Goal: Task Accomplishment & Management: Use online tool/utility

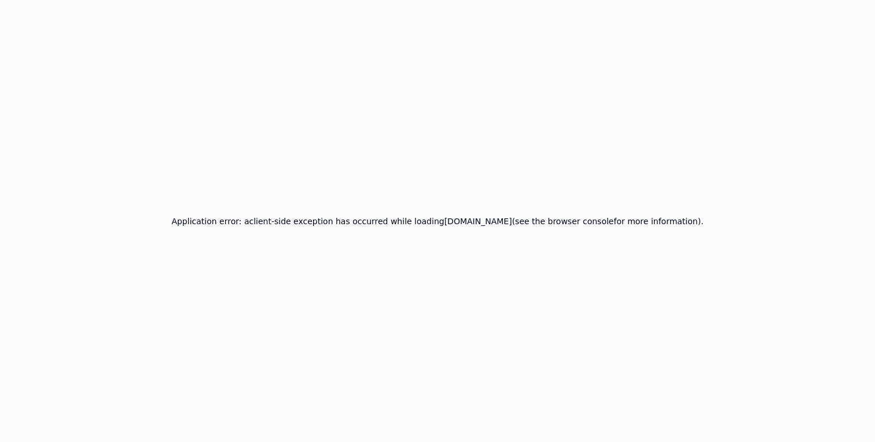
click at [429, 230] on div "Application error: a client -side exception has occurred while loading app.qa.t…" at bounding box center [437, 221] width 875 height 442
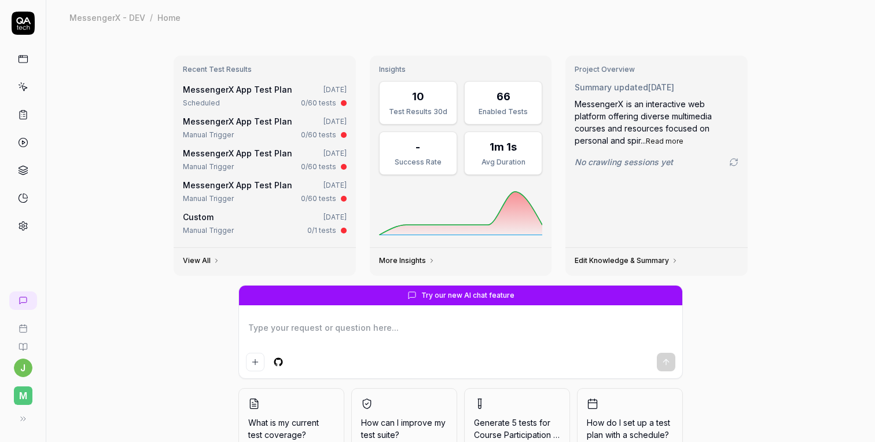
click at [19, 53] on link at bounding box center [23, 59] width 21 height 21
click at [22, 84] on icon at bounding box center [23, 87] width 10 height 10
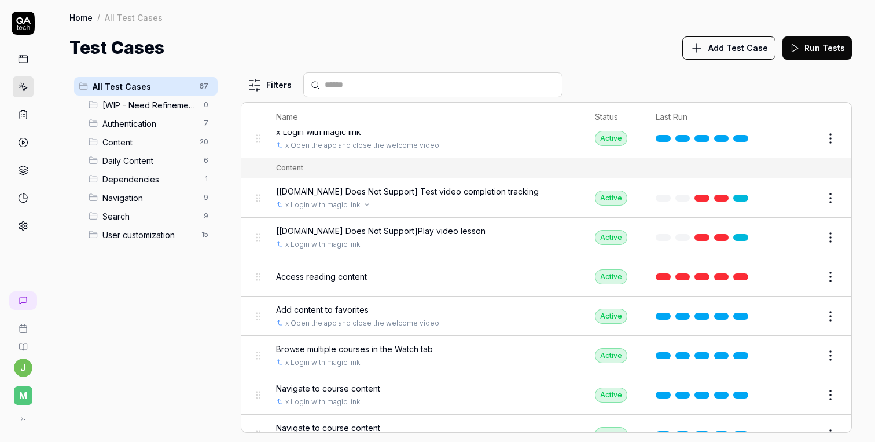
scroll to position [271, 0]
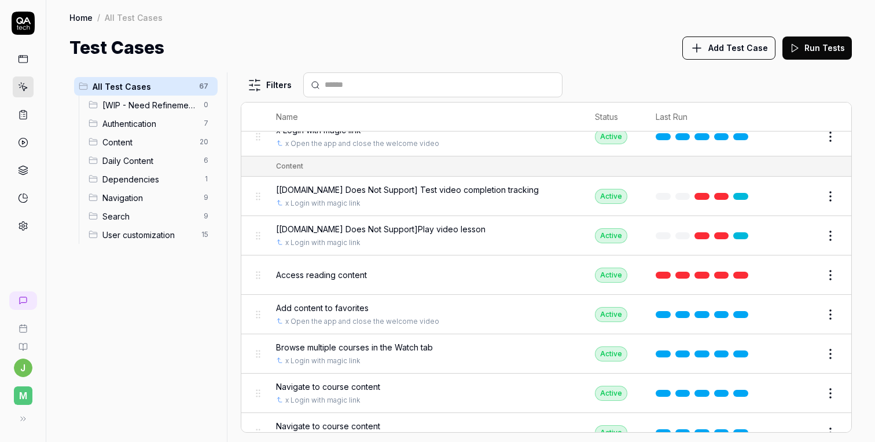
click at [464, 274] on div "Access reading content" at bounding box center [424, 275] width 296 height 12
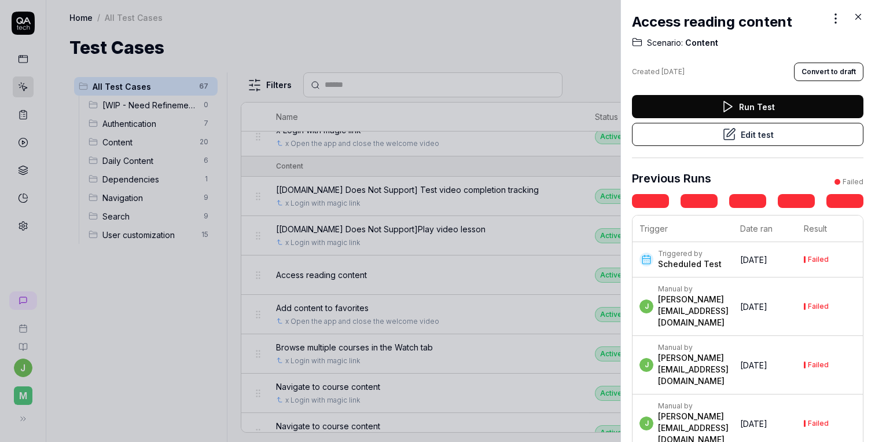
click at [692, 131] on button "Edit test" at bounding box center [748, 134] width 232 height 23
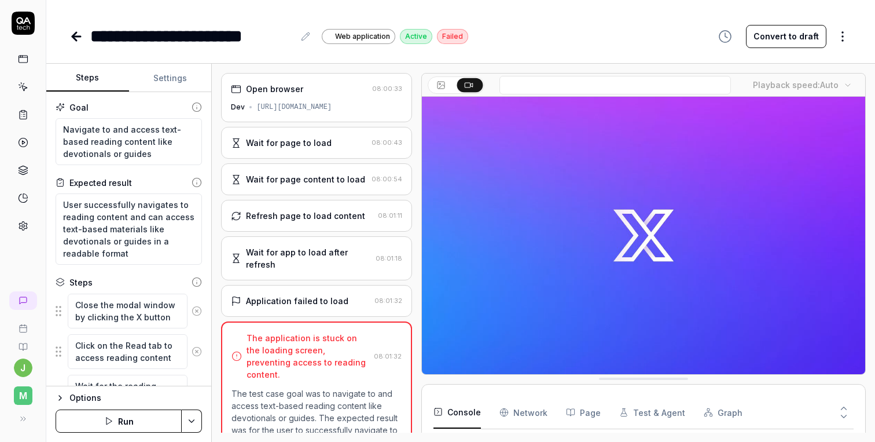
click at [80, 34] on icon at bounding box center [76, 37] width 14 height 14
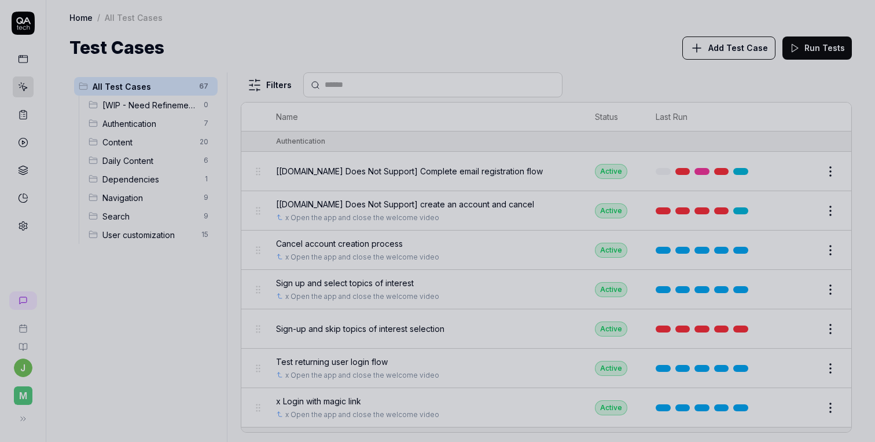
click at [489, 83] on div at bounding box center [437, 221] width 875 height 442
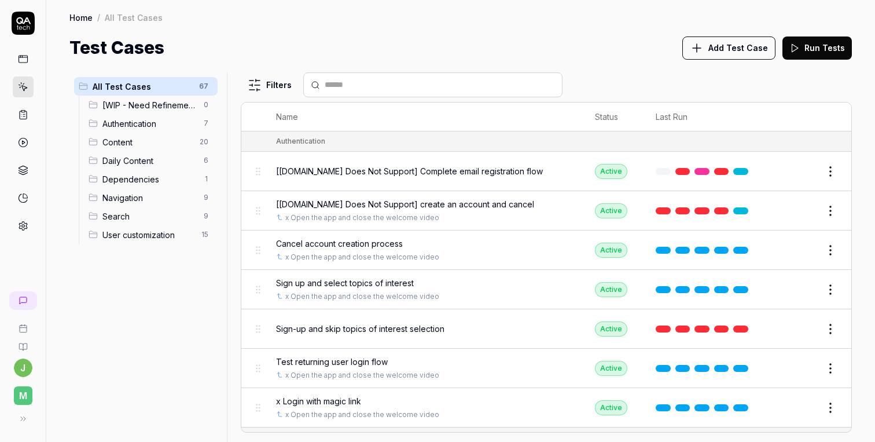
click at [429, 174] on span "[[DOMAIN_NAME] Does Not Support] Complete email registration flow" at bounding box center [409, 171] width 267 height 12
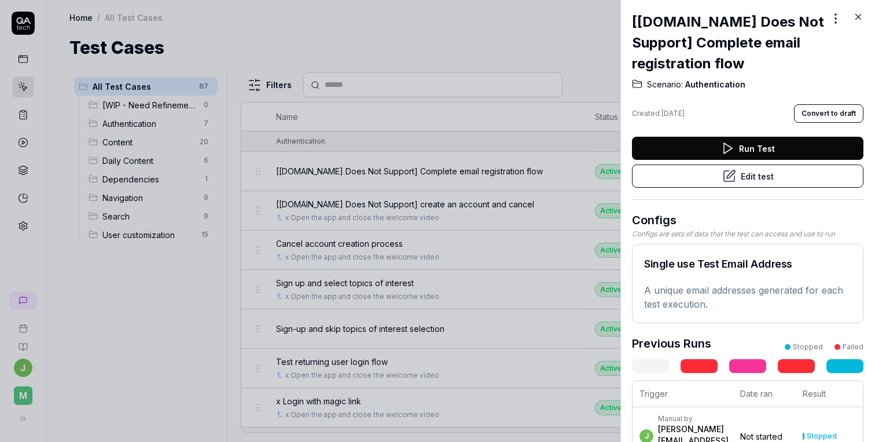
click at [683, 181] on button "Edit test" at bounding box center [748, 175] width 232 height 23
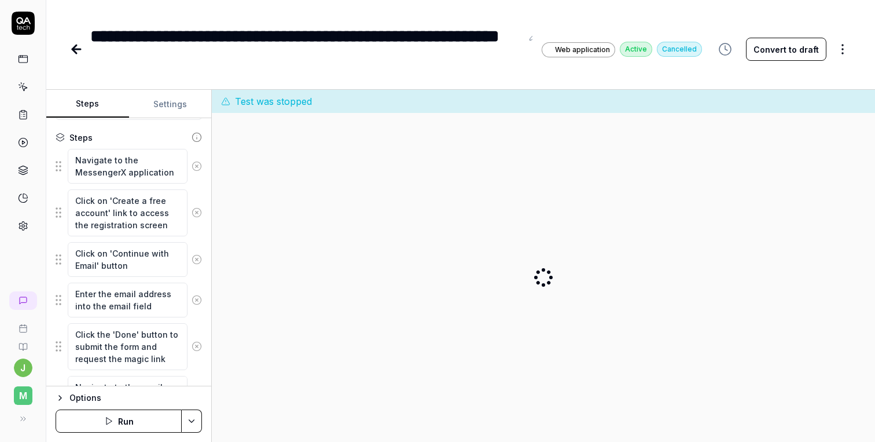
scroll to position [180, 0]
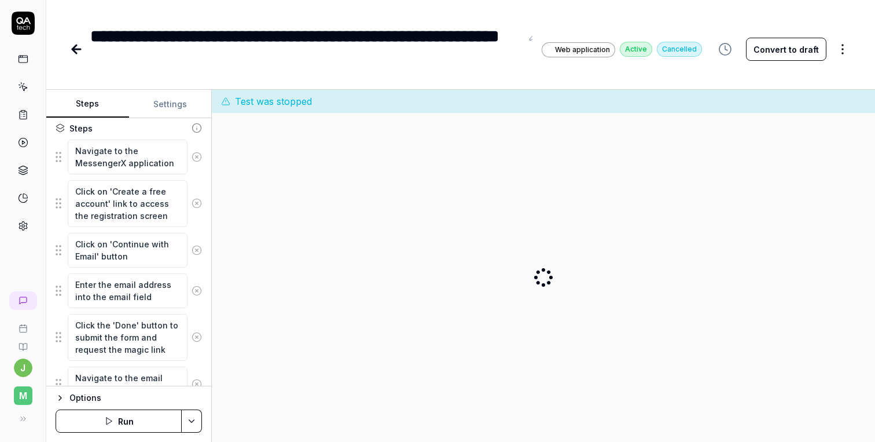
click at [71, 53] on icon at bounding box center [76, 49] width 14 height 14
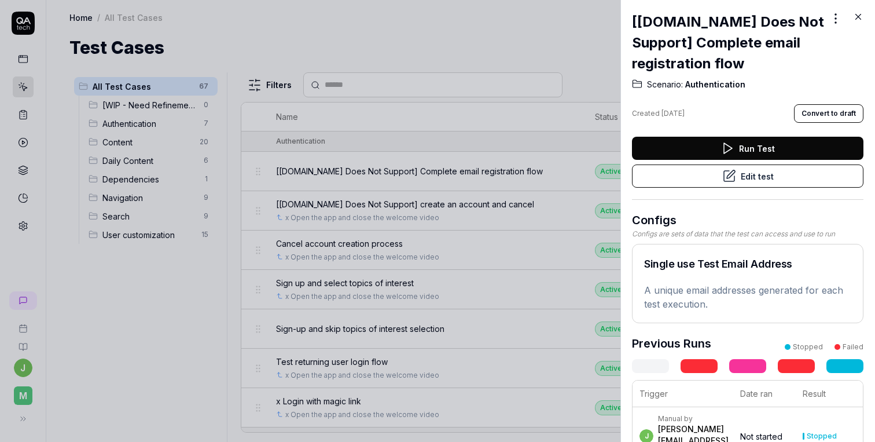
click at [283, 168] on div at bounding box center [437, 221] width 875 height 442
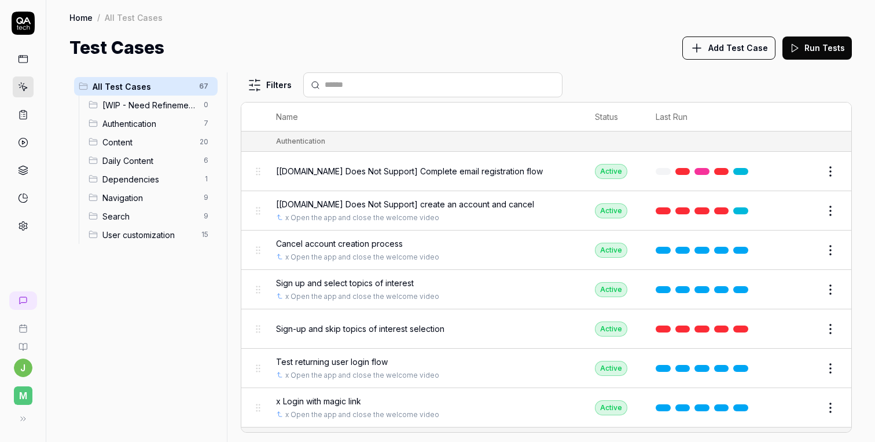
click at [211, 34] on div "Home / All Test Cases Home / All Test Cases Test Cases Add Test Case Run Tests" at bounding box center [460, 30] width 829 height 61
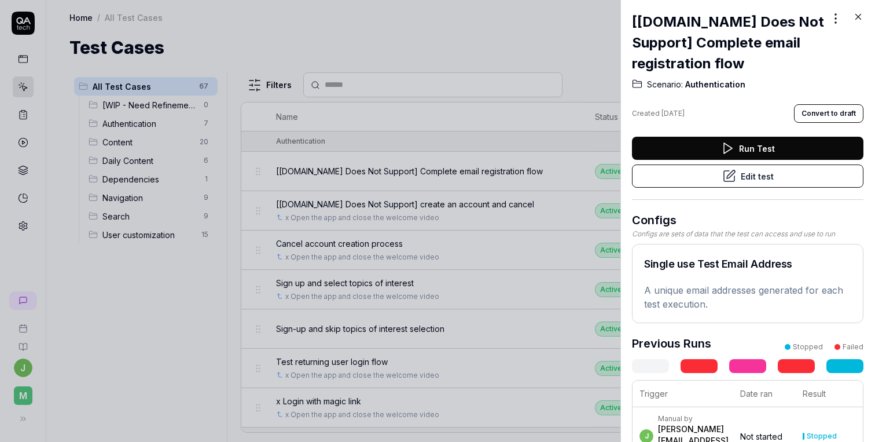
click at [219, 34] on div at bounding box center [437, 221] width 875 height 442
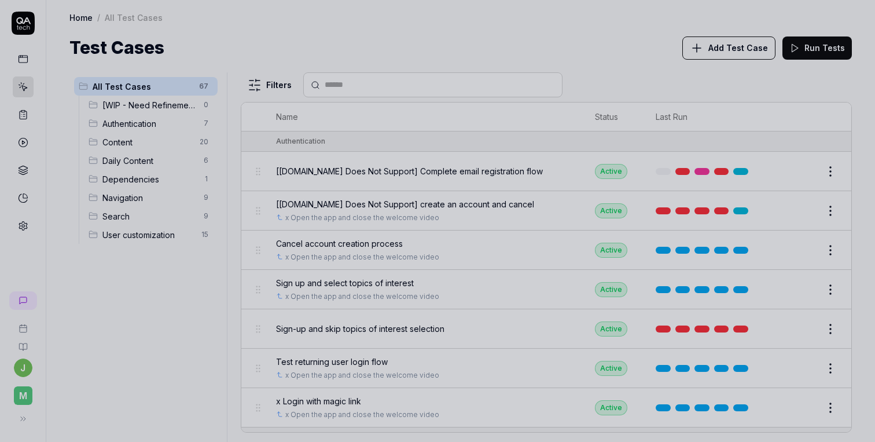
click at [166, 287] on div at bounding box center [437, 221] width 875 height 442
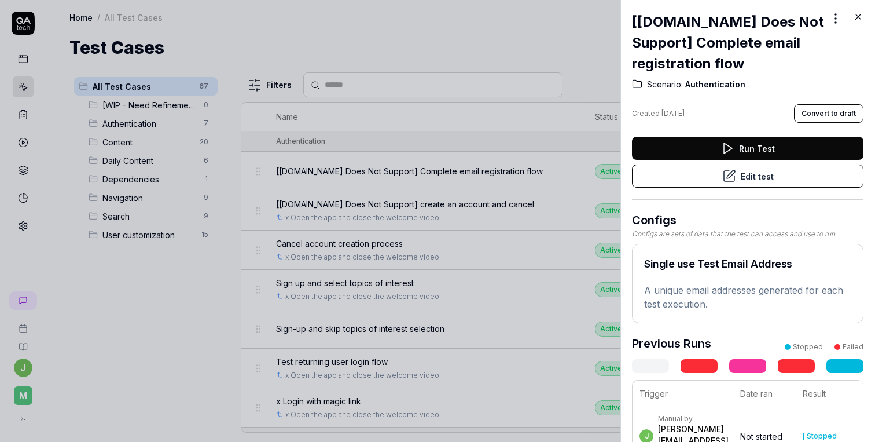
click at [166, 287] on div at bounding box center [437, 221] width 875 height 442
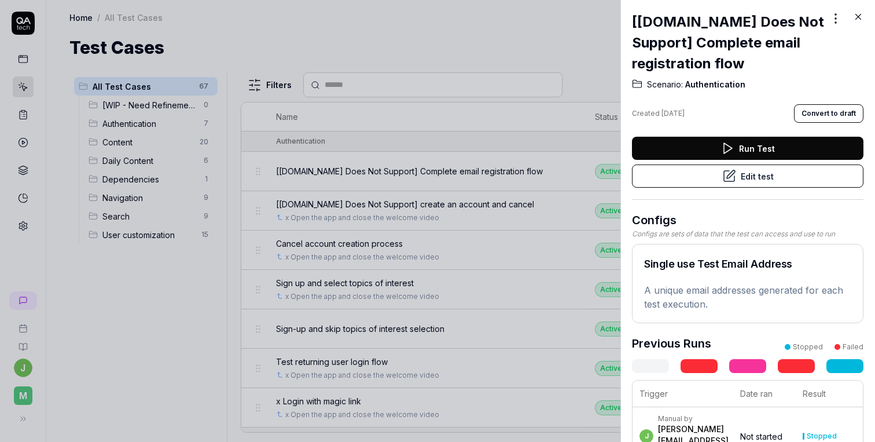
click at [166, 287] on div at bounding box center [437, 221] width 875 height 442
click at [343, 19] on div at bounding box center [437, 221] width 875 height 442
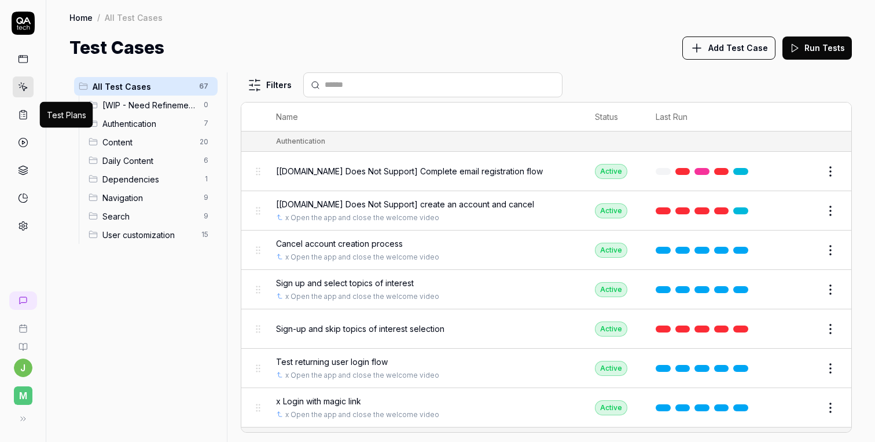
click at [25, 113] on icon at bounding box center [23, 114] width 10 height 10
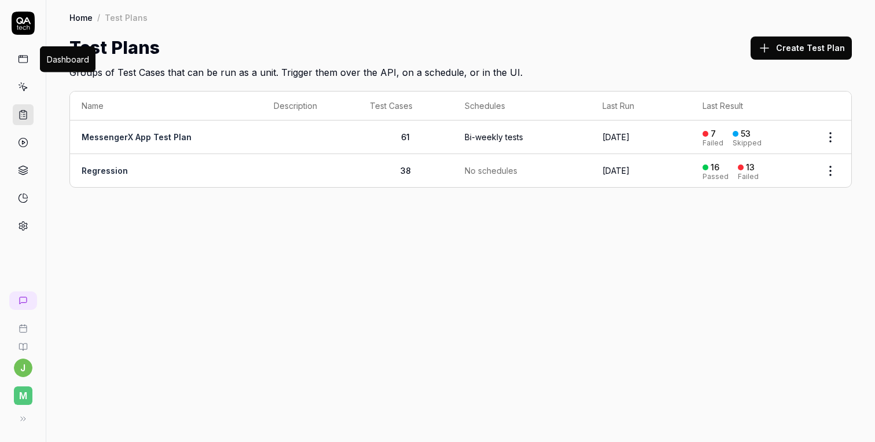
click at [20, 60] on icon at bounding box center [23, 59] width 10 height 10
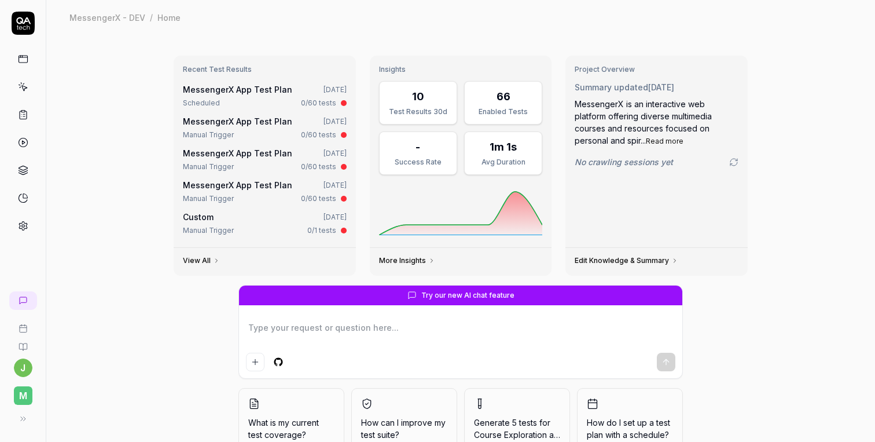
click at [203, 263] on link "View All" at bounding box center [201, 260] width 37 height 9
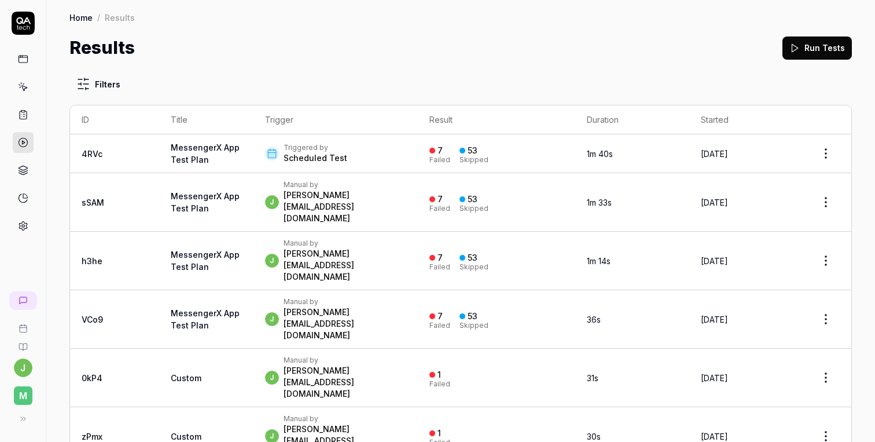
click at [365, 355] on div "j Manual by josip.kartelo@letsmake.com" at bounding box center [335, 377] width 141 height 44
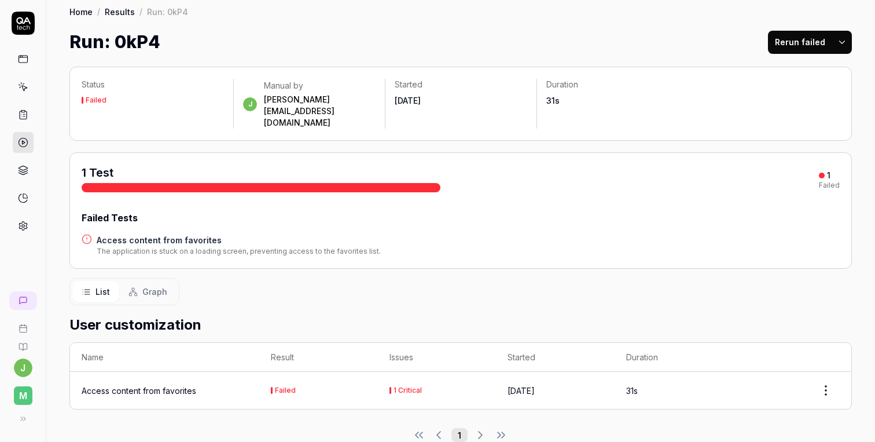
scroll to position [5, 0]
click at [151, 385] on div "Access content from favorites" at bounding box center [139, 391] width 115 height 12
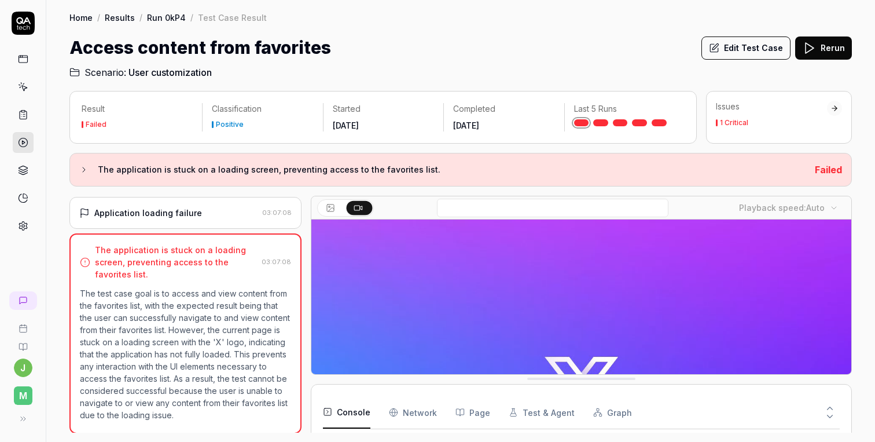
click at [757, 46] on button "Edit Test Case" at bounding box center [746, 47] width 89 height 23
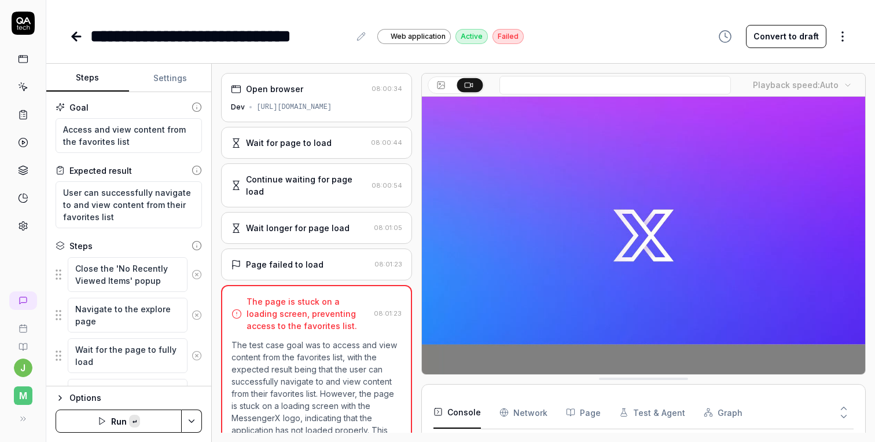
click at [331, 112] on div "[URL][DOMAIN_NAME]" at bounding box center [293, 107] width 75 height 10
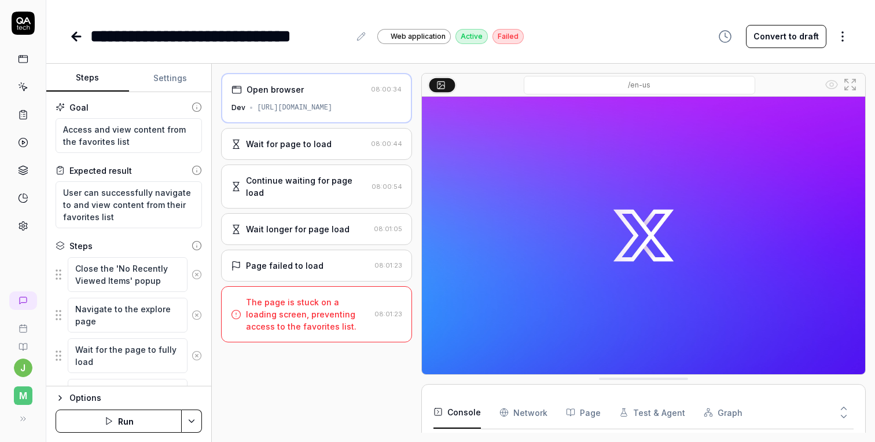
click at [332, 108] on div "[URL][DOMAIN_NAME]" at bounding box center [294, 107] width 75 height 10
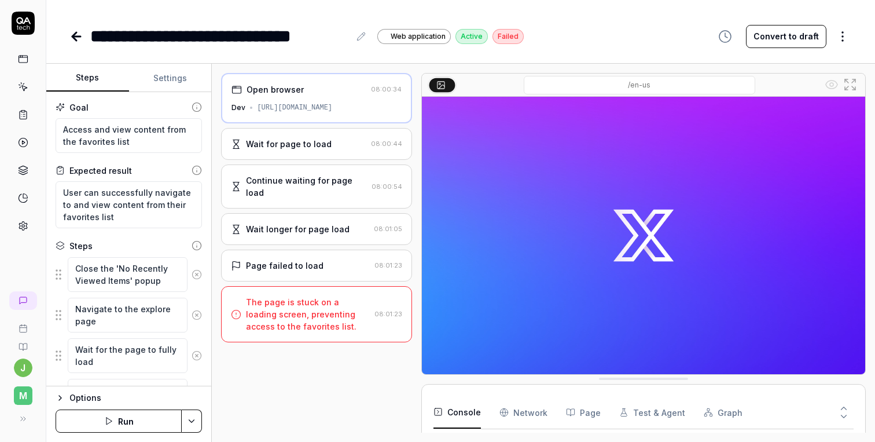
click at [332, 108] on div "[URL][DOMAIN_NAME]" at bounding box center [294, 107] width 75 height 10
type textarea "*"
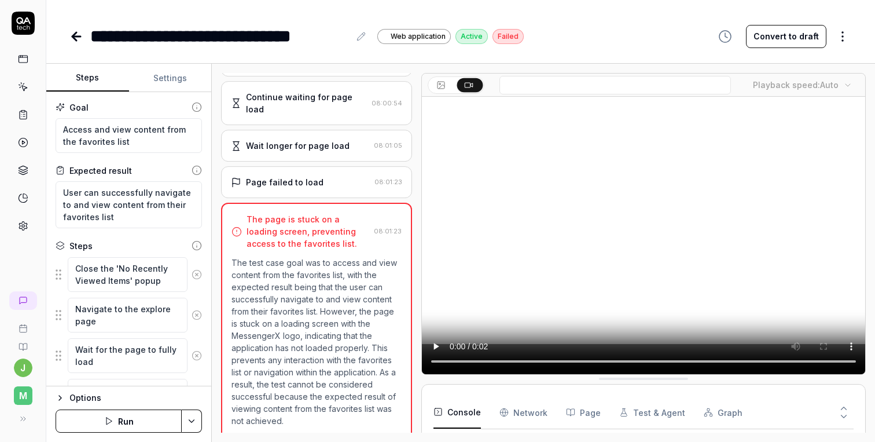
click at [16, 60] on link at bounding box center [23, 59] width 21 height 21
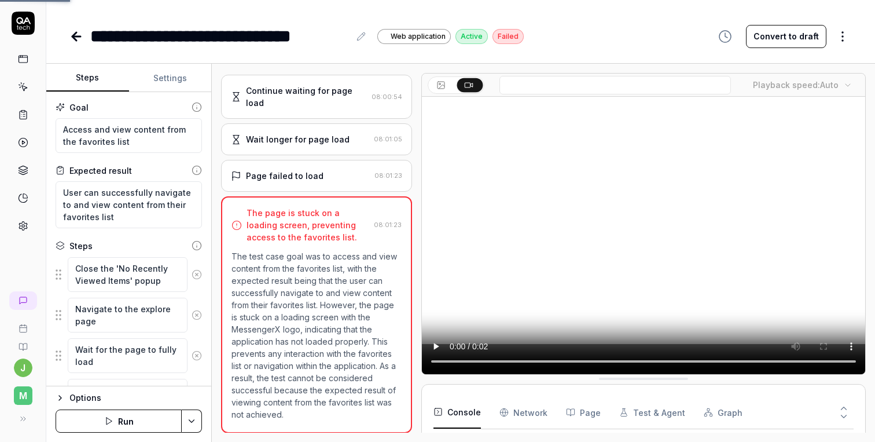
scroll to position [77, 0]
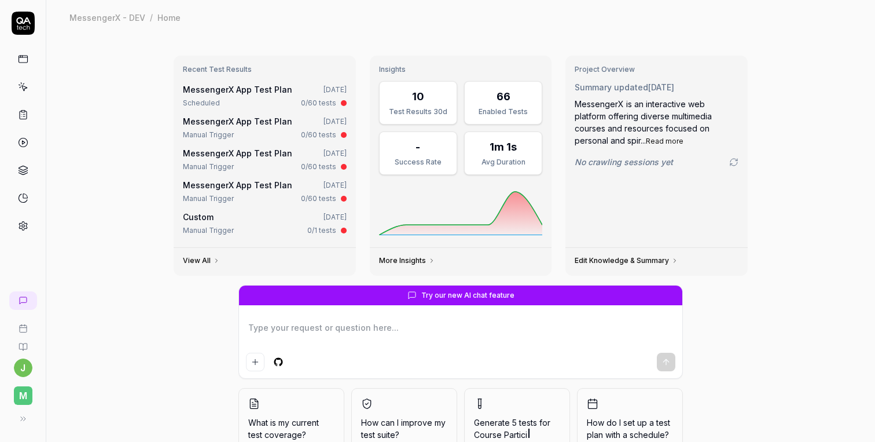
type textarea "*"
click at [250, 89] on link "MessengerX App Test Plan" at bounding box center [237, 90] width 109 height 10
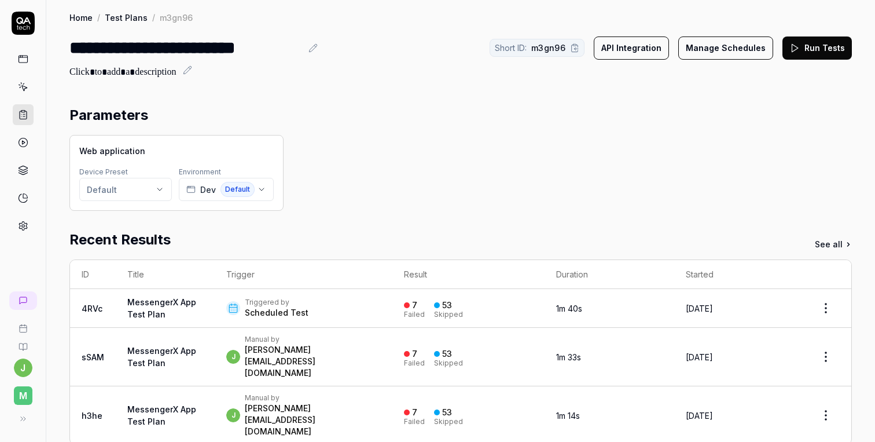
click at [265, 186] on icon "button" at bounding box center [261, 189] width 9 height 9
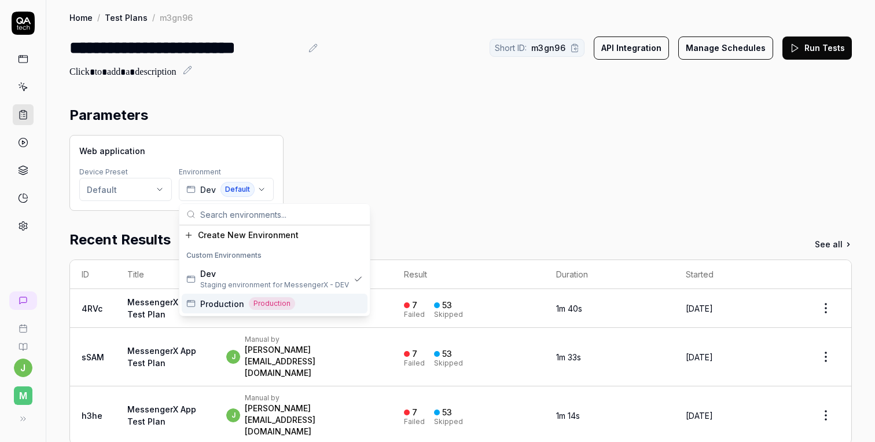
click at [314, 301] on div "Production Production" at bounding box center [275, 304] width 186 height 20
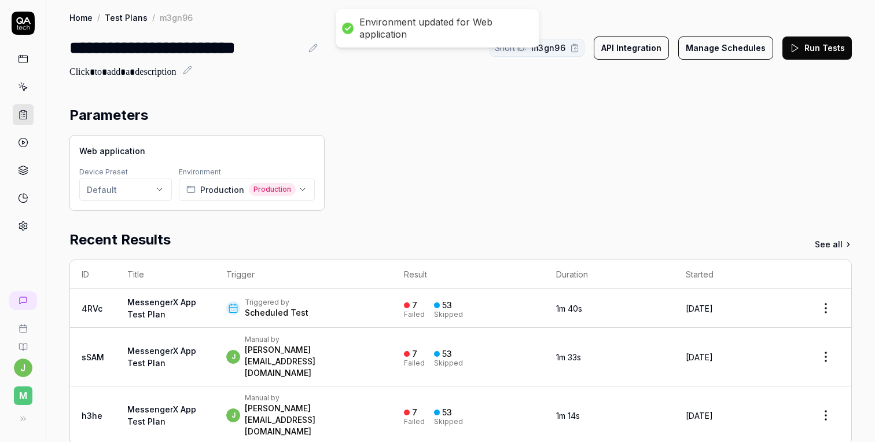
click at [351, 178] on div "Web application Device Preset Default Environment Production Production" at bounding box center [460, 173] width 783 height 76
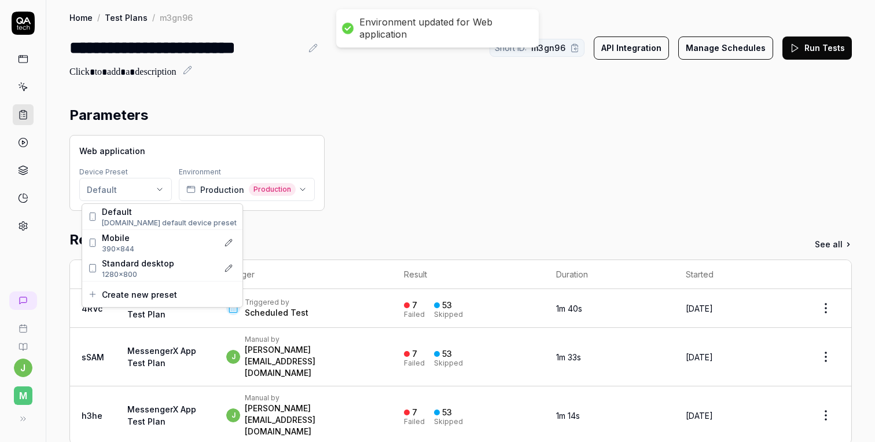
click at [122, 198] on html "**********" at bounding box center [437, 221] width 875 height 442
click at [135, 244] on span "390×844" at bounding box center [158, 249] width 112 height 10
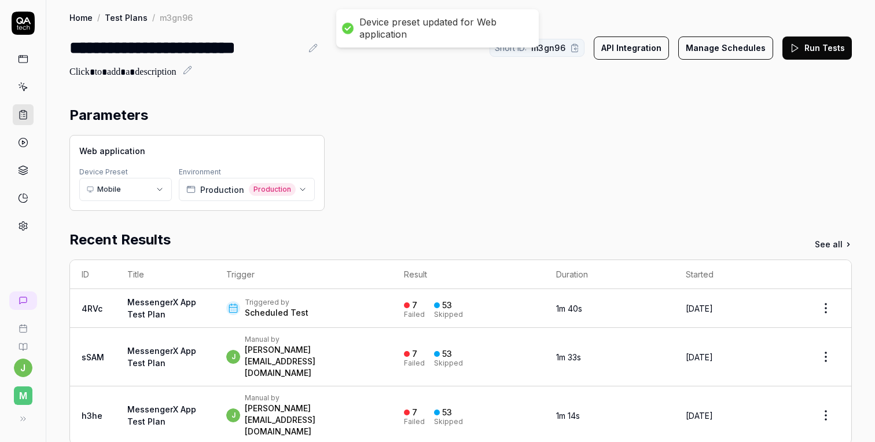
click at [441, 243] on div "Recent Results See all" at bounding box center [460, 239] width 783 height 21
click at [809, 45] on button "Run Tests" at bounding box center [817, 47] width 69 height 23
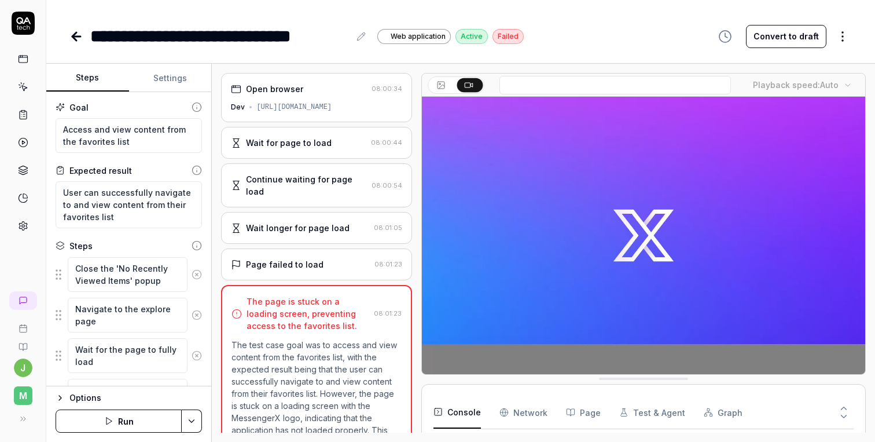
type textarea "*"
click at [169, 83] on button "Settings" at bounding box center [170, 78] width 83 height 28
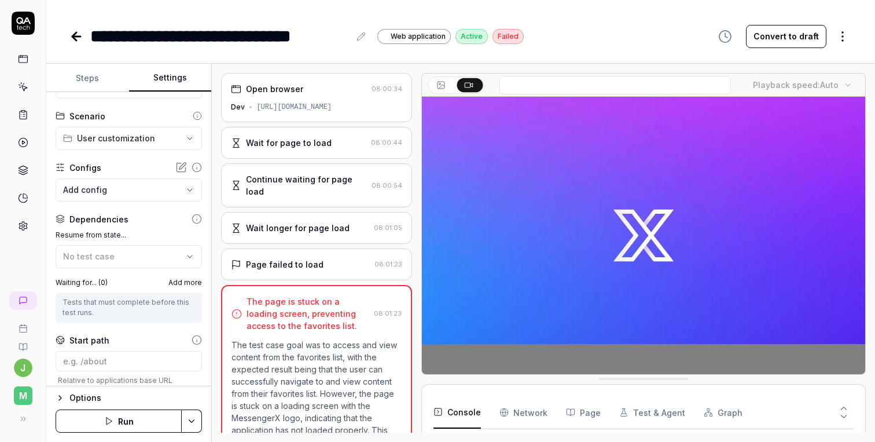
scroll to position [45, 0]
click at [135, 189] on body "**********" at bounding box center [437, 221] width 875 height 442
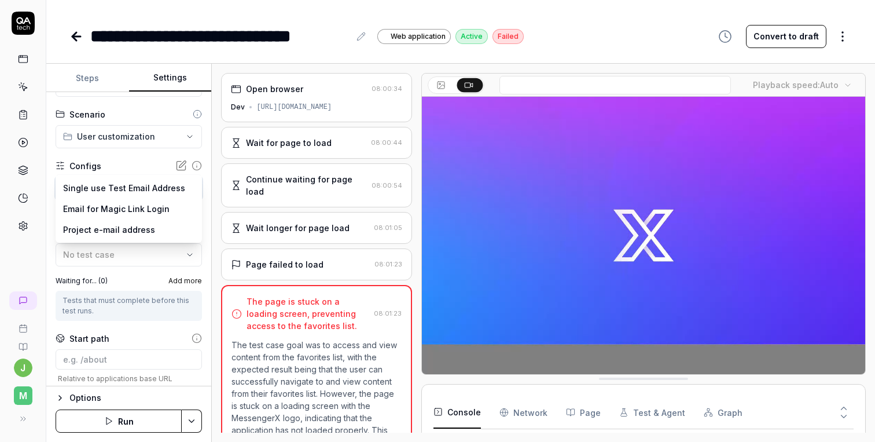
click at [131, 164] on html "**********" at bounding box center [437, 221] width 875 height 442
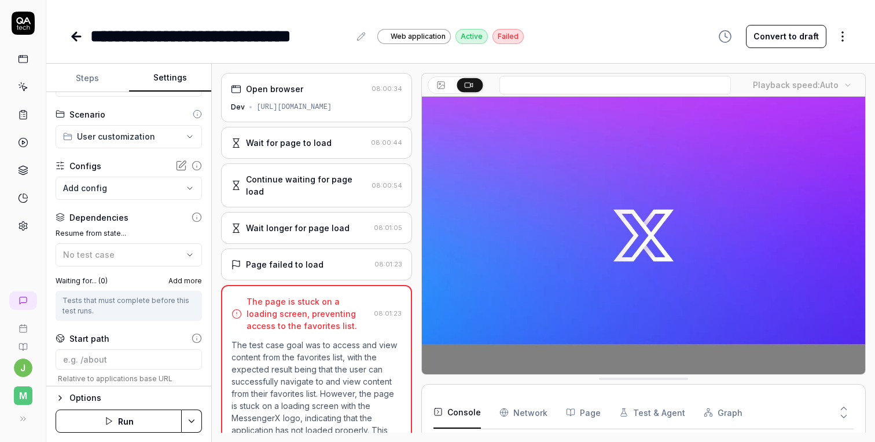
click at [130, 253] on div "No test case" at bounding box center [123, 254] width 120 height 12
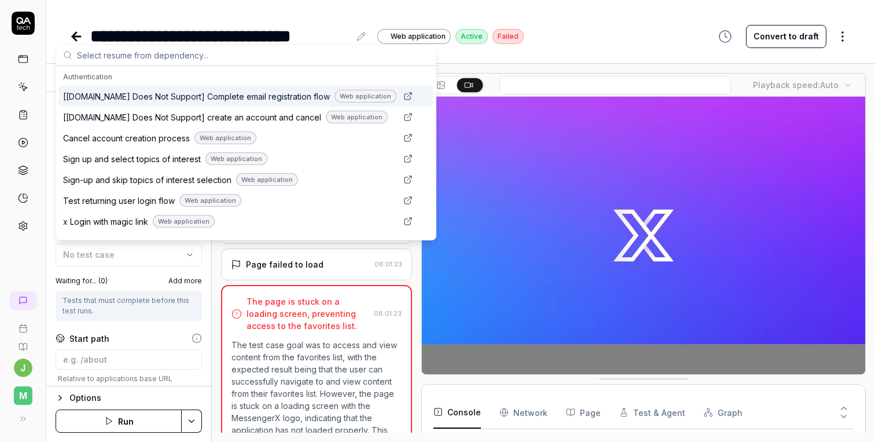
click at [130, 253] on div "No test case" at bounding box center [123, 254] width 120 height 12
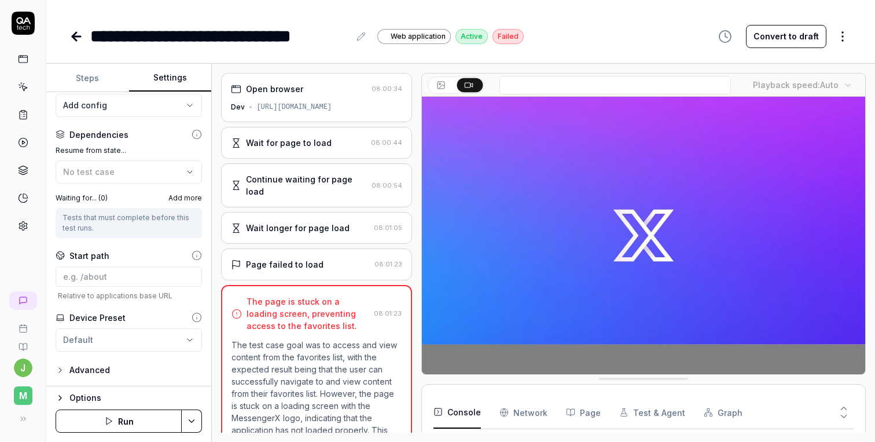
scroll to position [127, 0]
click at [99, 369] on div "Advanced" at bounding box center [89, 370] width 41 height 14
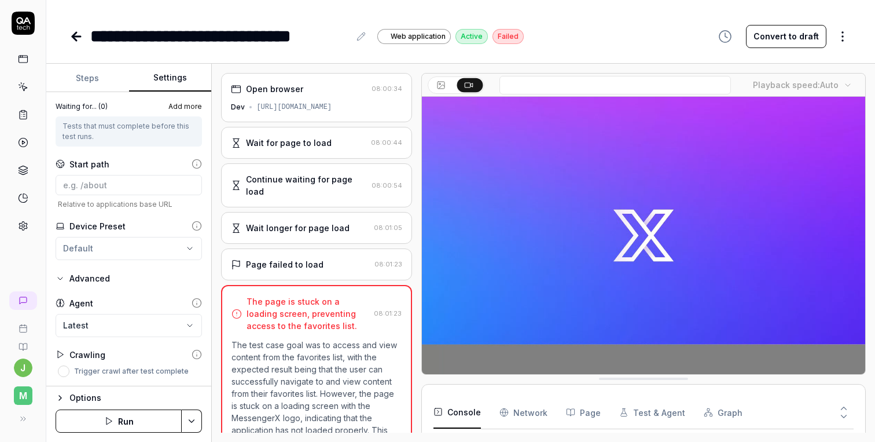
scroll to position [0, 0]
click at [112, 324] on body "**********" at bounding box center [437, 221] width 875 height 442
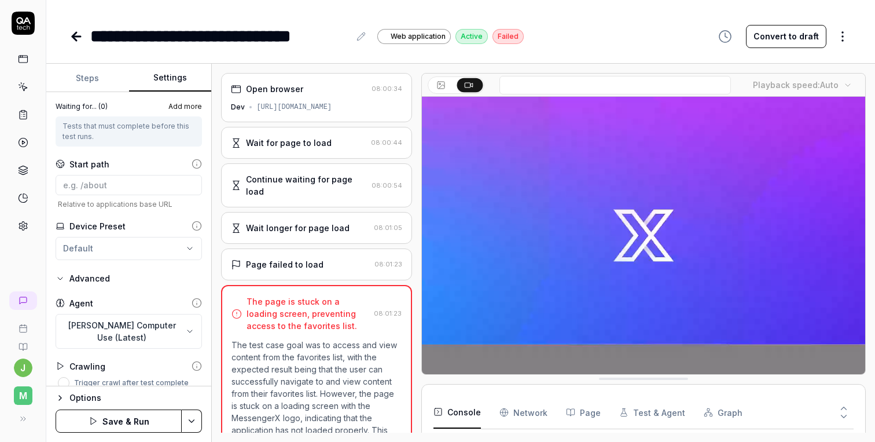
click at [140, 325] on body "**********" at bounding box center [437, 221] width 875 height 442
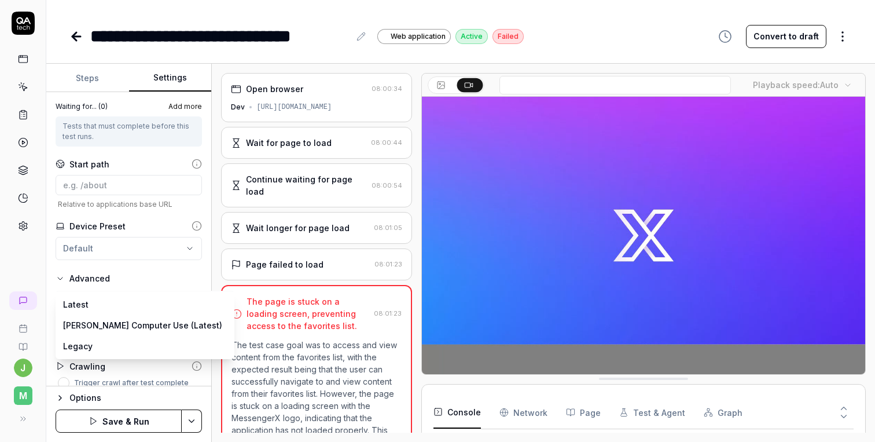
click at [118, 314] on div "Latest Claude Computer Use (Latest) Legacy" at bounding box center [145, 324] width 178 height 67
select select "*******"
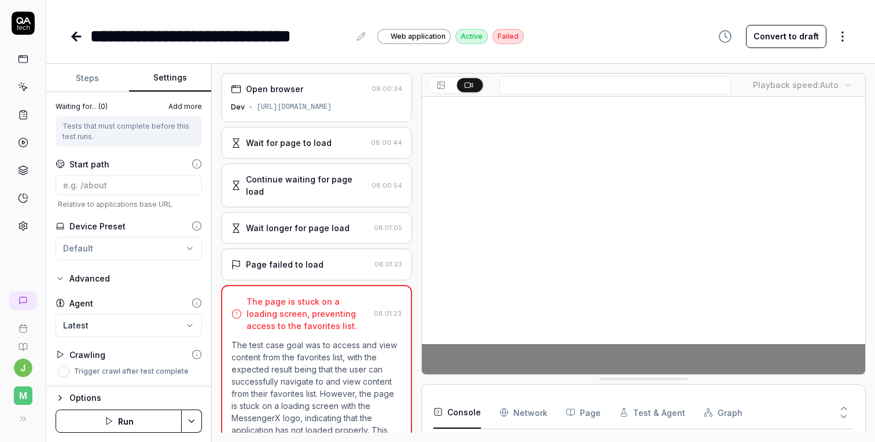
click at [120, 327] on body "**********" at bounding box center [437, 221] width 875 height 442
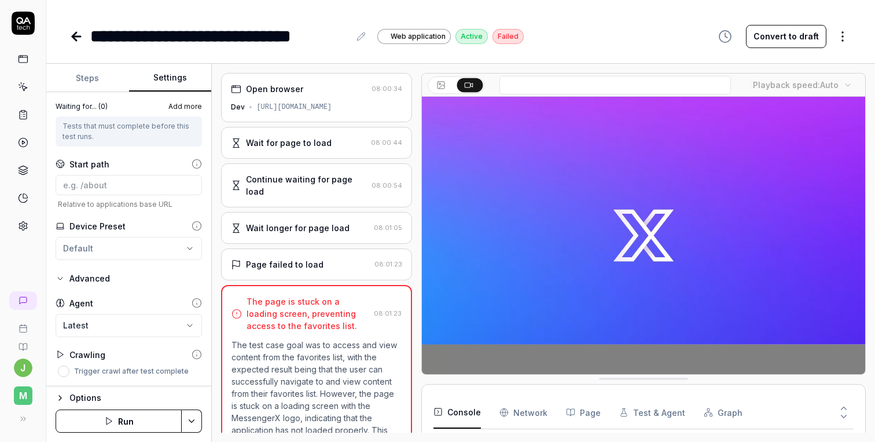
click at [60, 356] on icon at bounding box center [60, 354] width 9 height 9
click at [98, 400] on div "Options" at bounding box center [135, 398] width 133 height 14
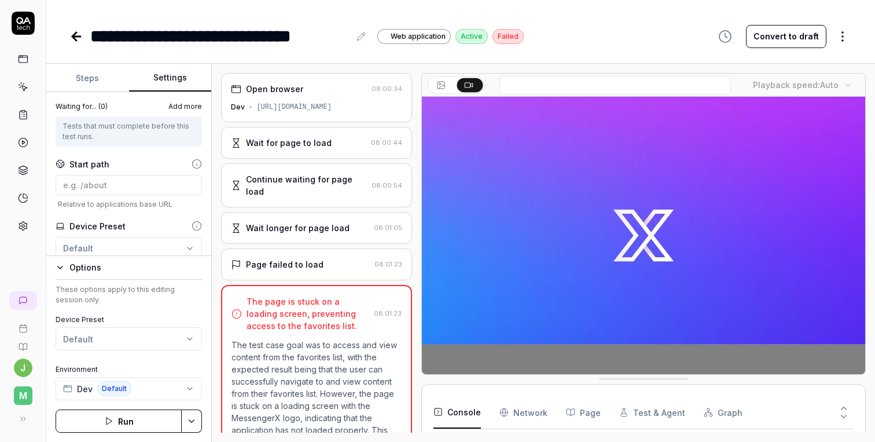
click at [80, 74] on button "Steps" at bounding box center [87, 78] width 83 height 28
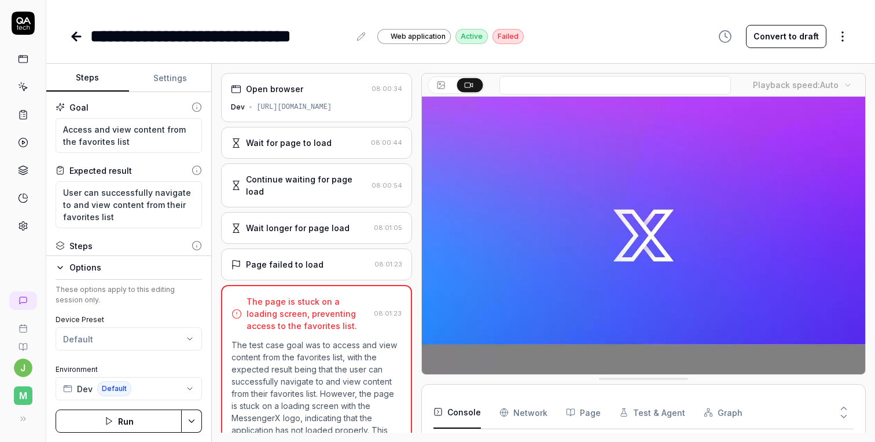
click at [61, 272] on icon "button" at bounding box center [60, 267] width 9 height 9
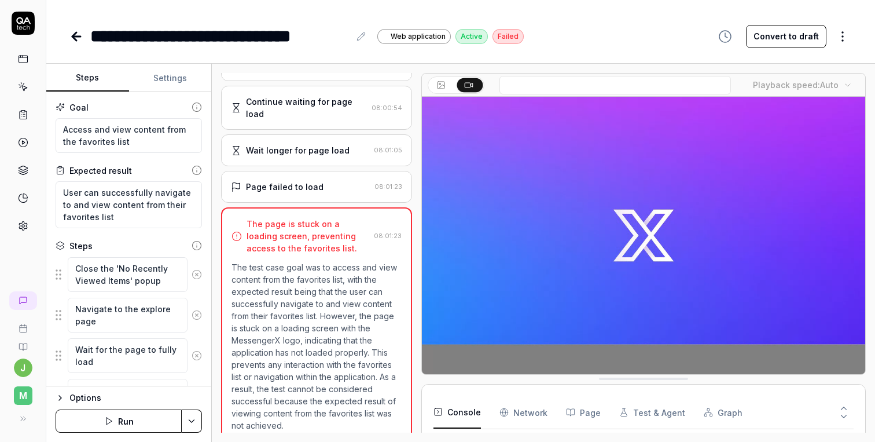
scroll to position [77, 0]
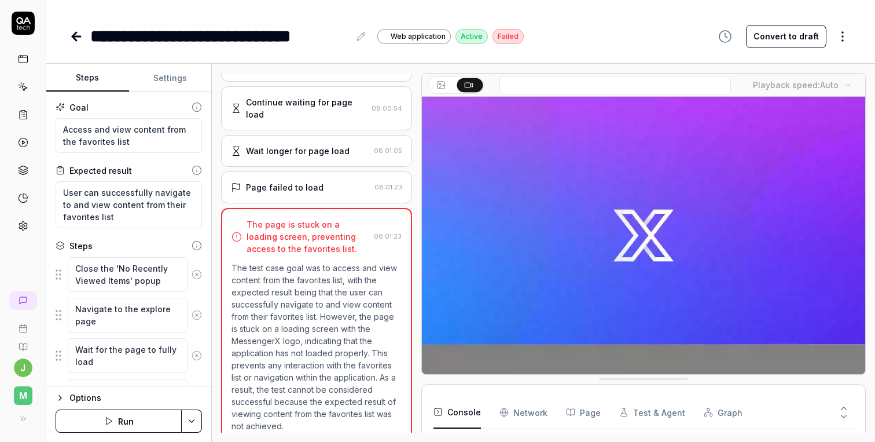
click at [217, 233] on div "Open browser 08:00:34 Dev https://messengerx-dev.web.app/app/en-us Wait for pag…" at bounding box center [543, 253] width 663 height 378
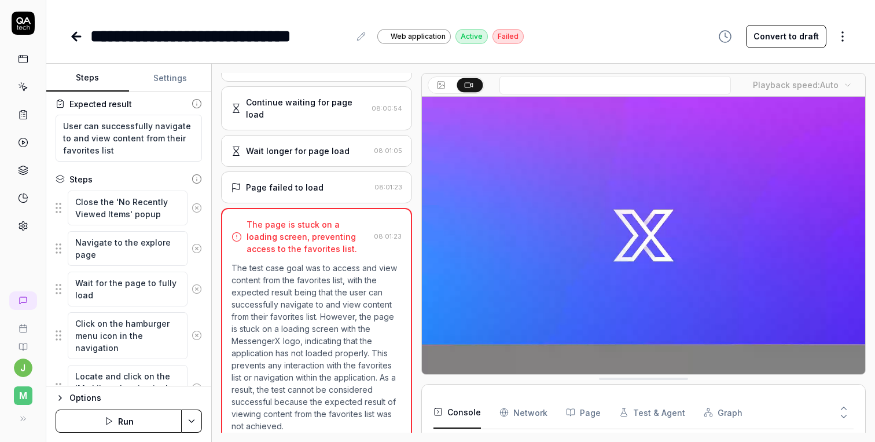
scroll to position [23, 0]
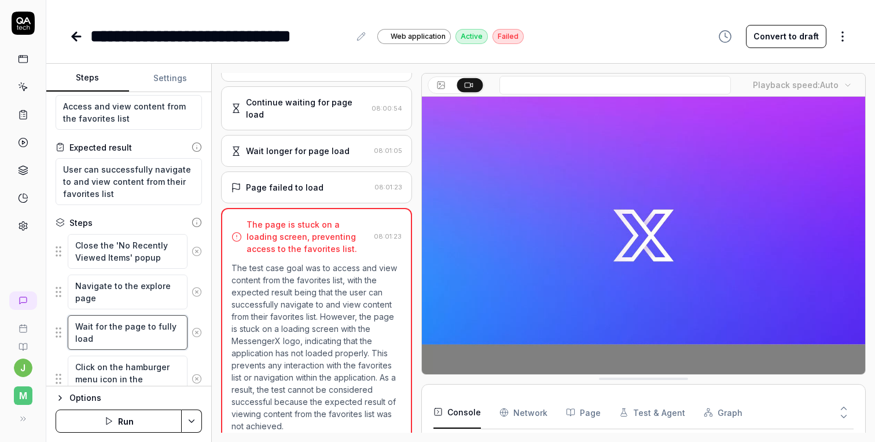
click at [139, 338] on textarea "Wait for the page to fully load" at bounding box center [128, 332] width 120 height 35
click at [93, 327] on textarea "Wait for the page to fully load" at bounding box center [128, 332] width 120 height 35
type textarea "*"
type textarea "Wait for the page to fully load"
type textarea "*"
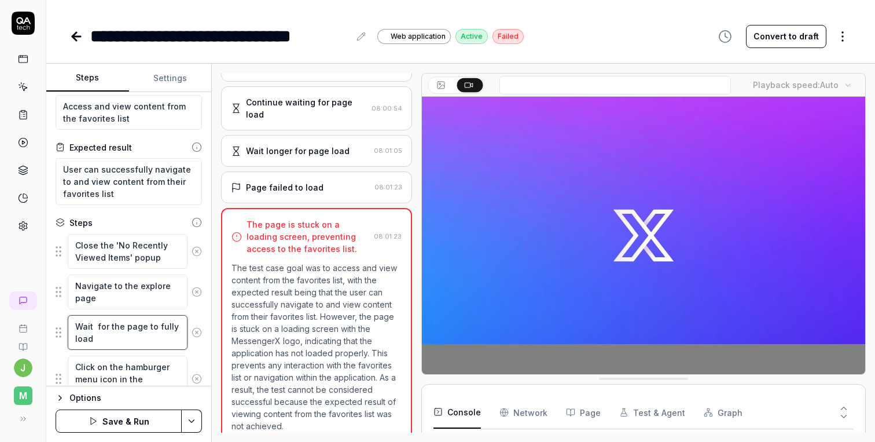
type textarea "Wait 3 for the page to fully load"
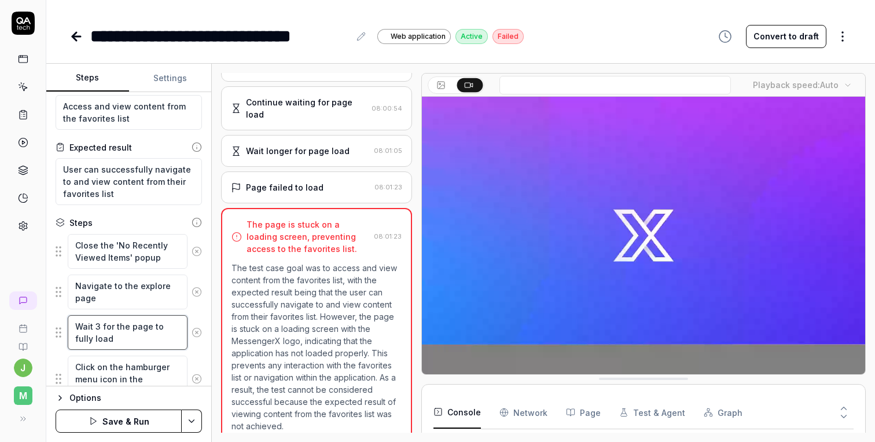
type textarea "*"
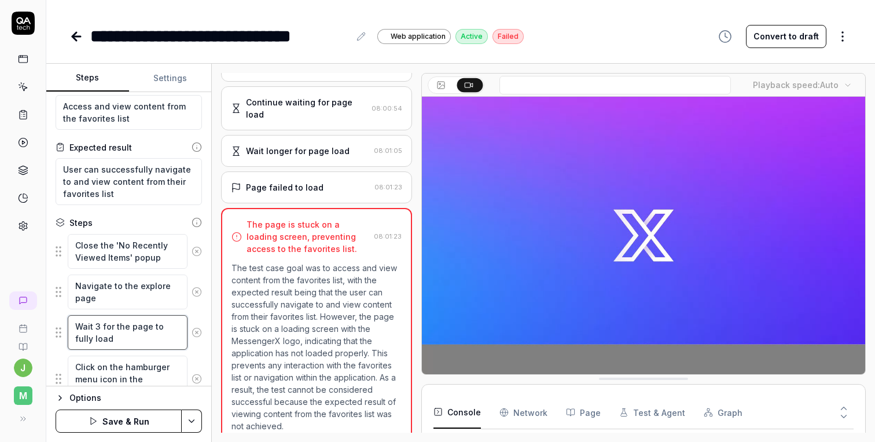
type textarea "Wait 30 for the page to fully load"
type textarea "*"
type textarea "Wait 30 for the page to fully load"
type textarea "*"
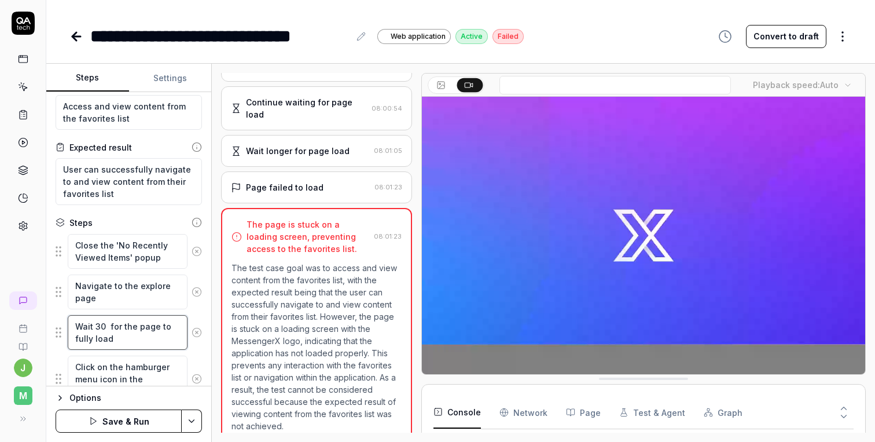
type textarea "Wait 30 s for the page to fully load"
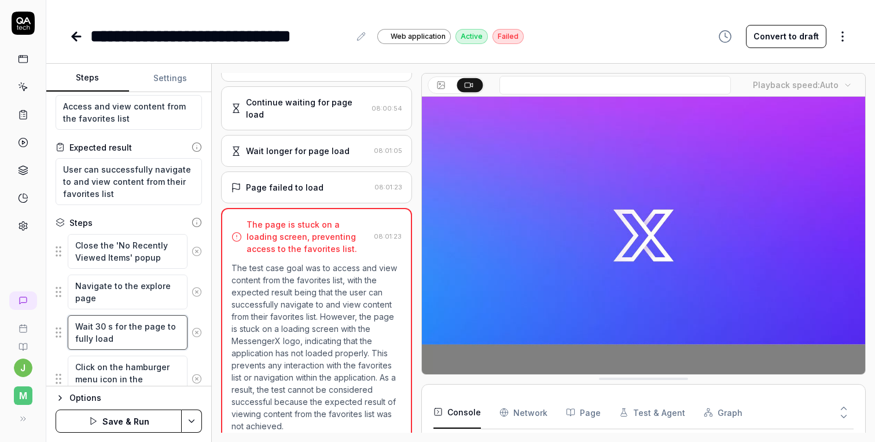
type textarea "*"
type textarea "Wait 30 se for the page to fully load"
type textarea "*"
type textarea "Wait 30 sec for the page to fully load"
type textarea "*"
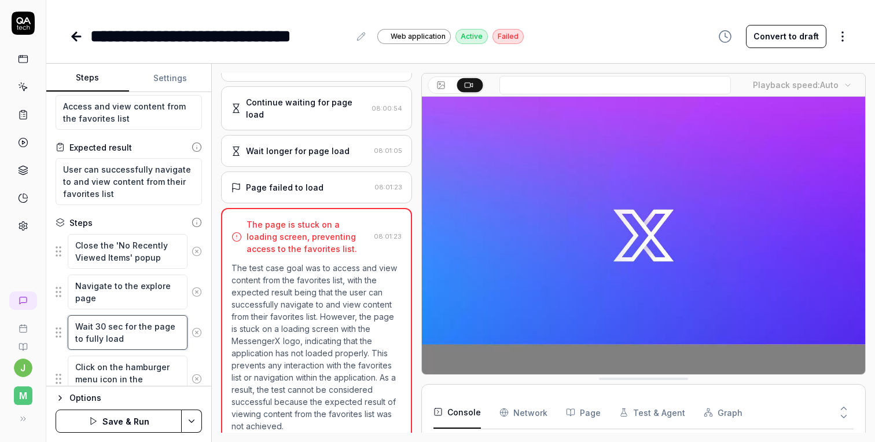
type textarea "Wait 30 seco for the page to fully load"
type textarea "*"
type textarea "Wait 30 secon for the page to fully load"
type textarea "*"
type textarea "Wait 30 second for the page to fully load"
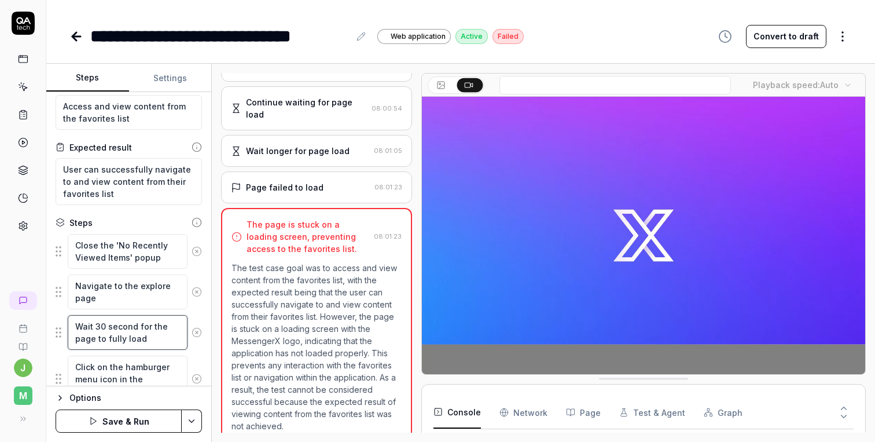
type textarea "*"
type textarea "Wait 30 seconds for the page to fully load"
type textarea "*"
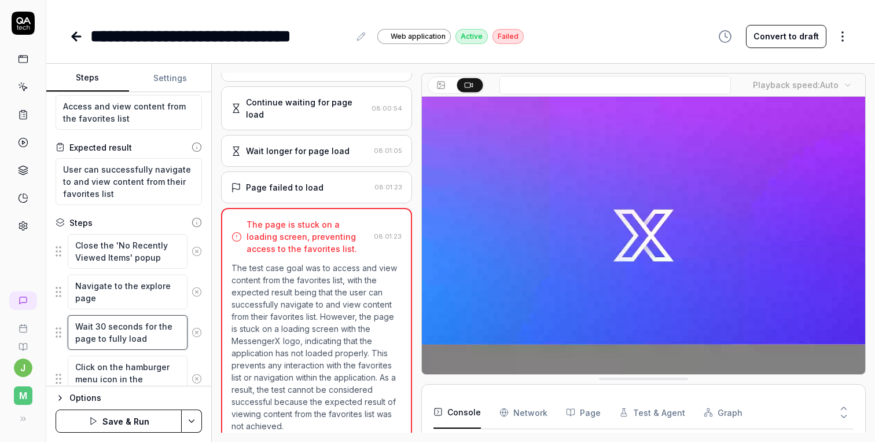
type textarea "Wait 1 for the page to fully load"
type textarea "*"
type textarea "Wait 1 for the page to fully load"
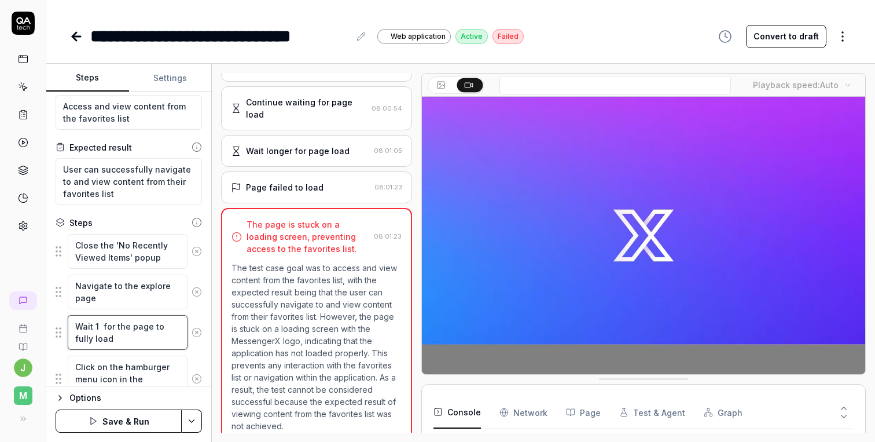
type textarea "*"
type textarea "Wait 1 m for the page to fully load"
type textarea "*"
type textarea "Wait 1 mi for the page to fully load"
type textarea "*"
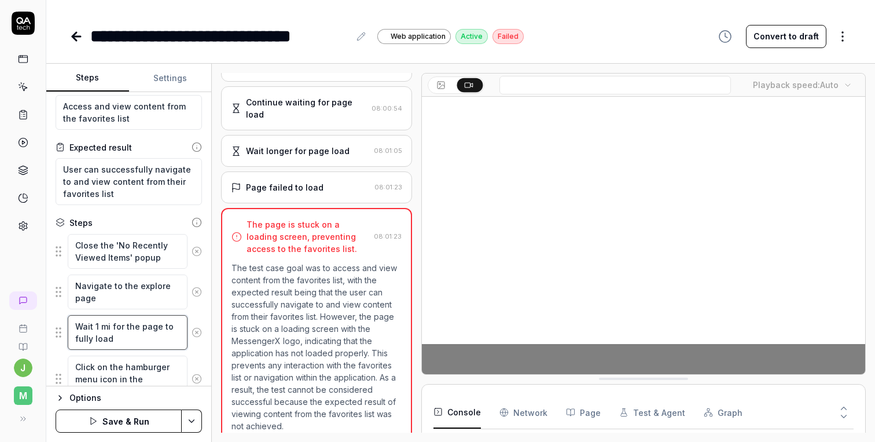
type textarea "Wait 1 min for the page to fully load"
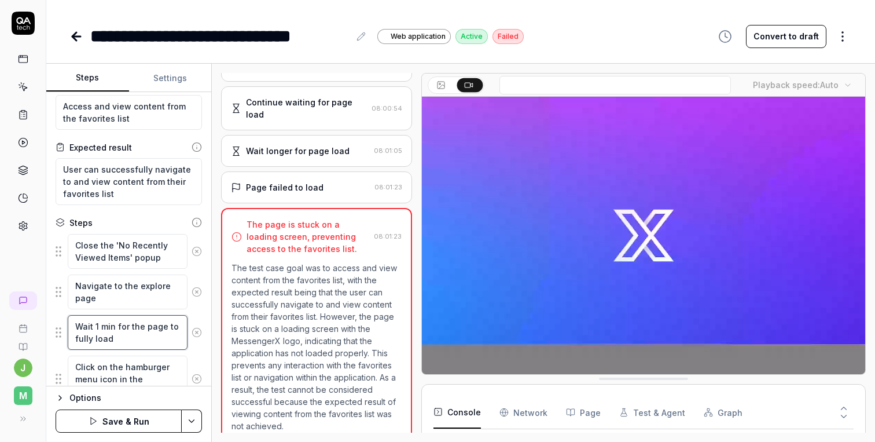
type textarea "*"
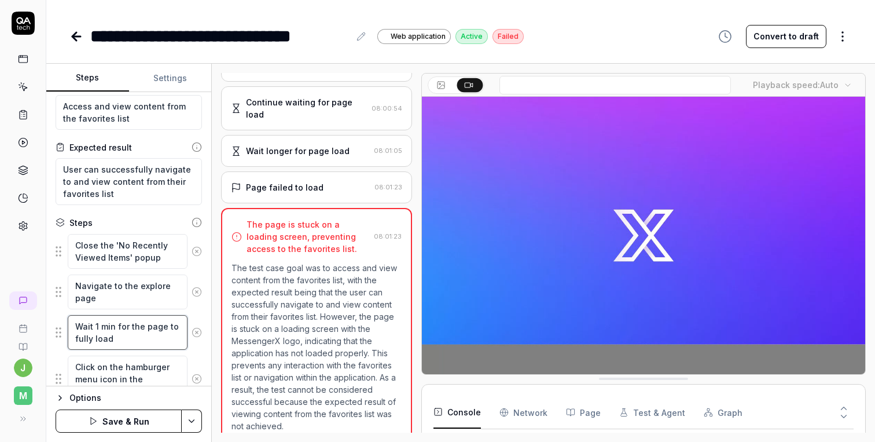
type textarea "Wait 1 minu for the page to fully load"
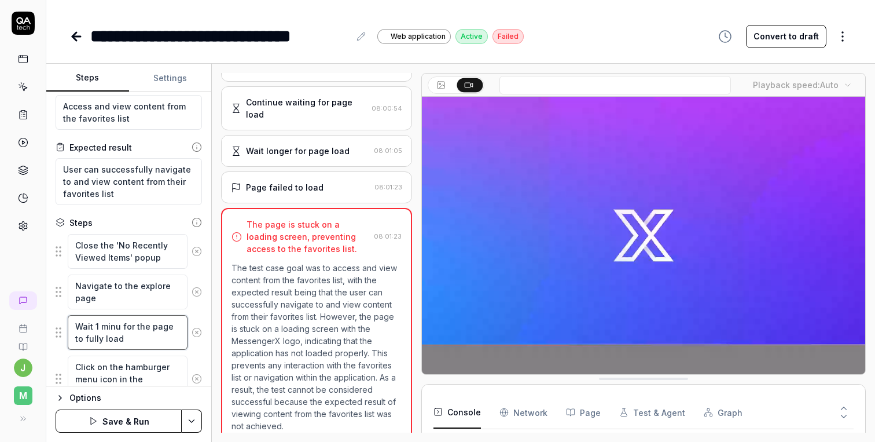
type textarea "*"
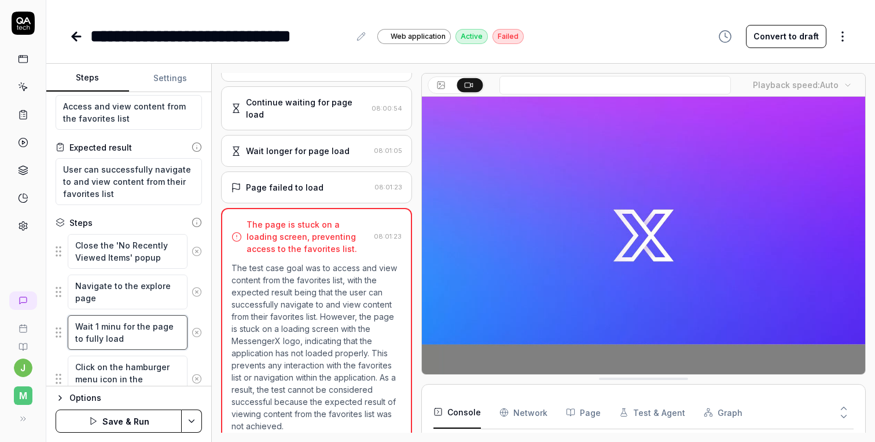
type textarea "Wait 1 minut for the page to fully load"
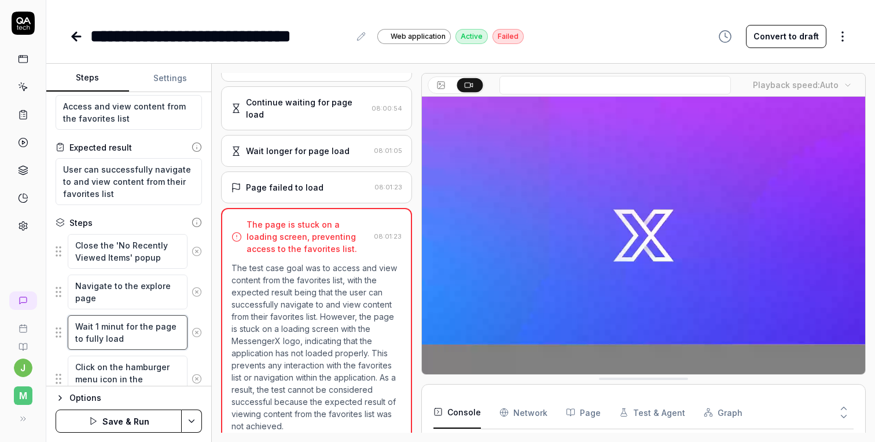
type textarea "*"
type textarea "Wait 1 minute for the page to fully load"
type textarea "*"
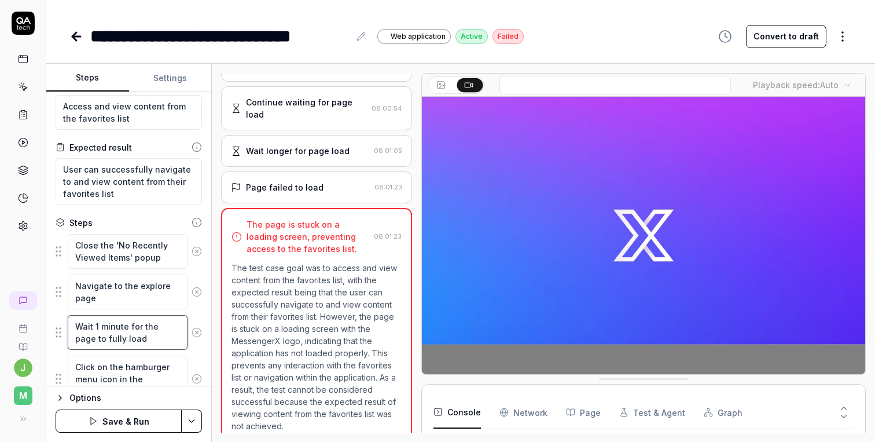
type textarea "Wait 1 minute for the page to fully load"
type textarea "*"
type textarea "Wait 1 minute for the page to fully load"
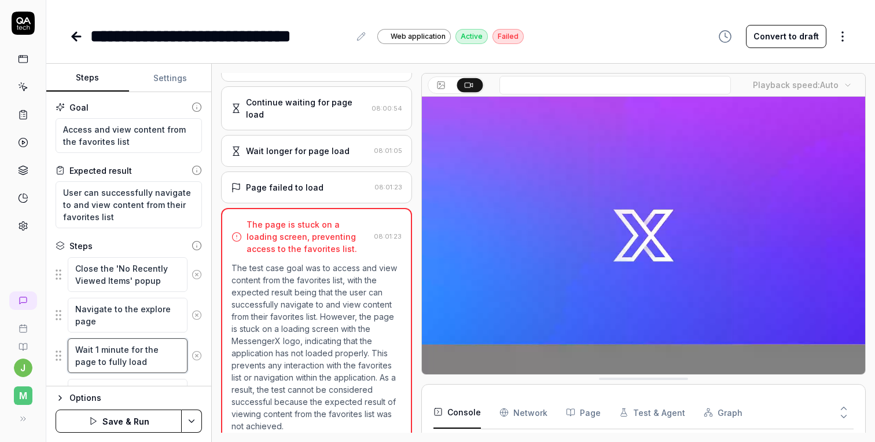
scroll to position [0, 0]
type textarea "*"
click at [150, 366] on textarea "Wait 1 minute for the page to fully load" at bounding box center [128, 355] width 120 height 35
type textarea "Wait 1 minute for the page to fully load"
click at [106, 419] on button "Save & Run" at bounding box center [119, 420] width 126 height 23
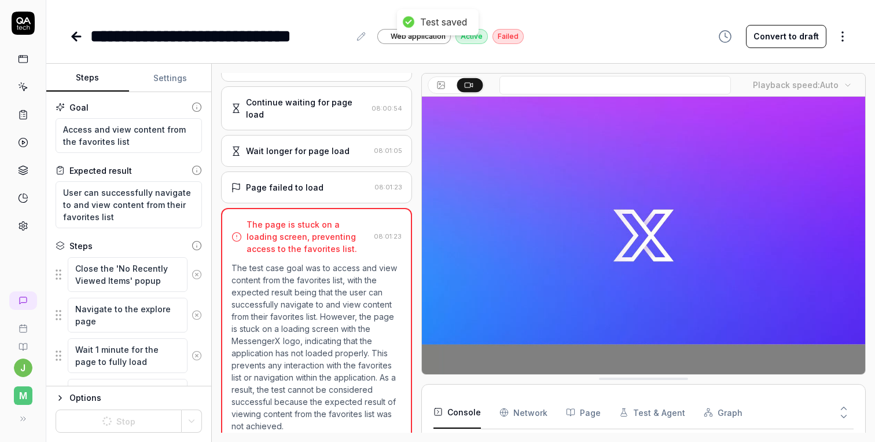
click at [214, 342] on div "Steps Settings Goal Access and view content from the favorites list Expected re…" at bounding box center [460, 253] width 829 height 378
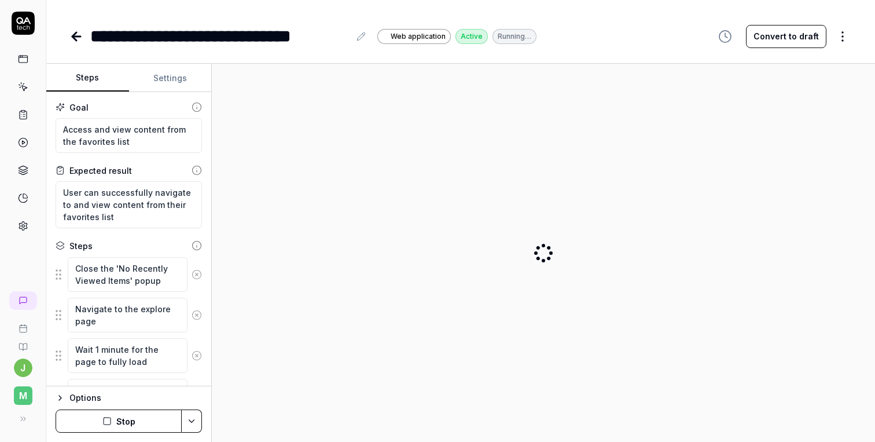
click at [207, 342] on div "Goal Access and view content from the favorites list Expected result User can s…" at bounding box center [128, 239] width 165 height 294
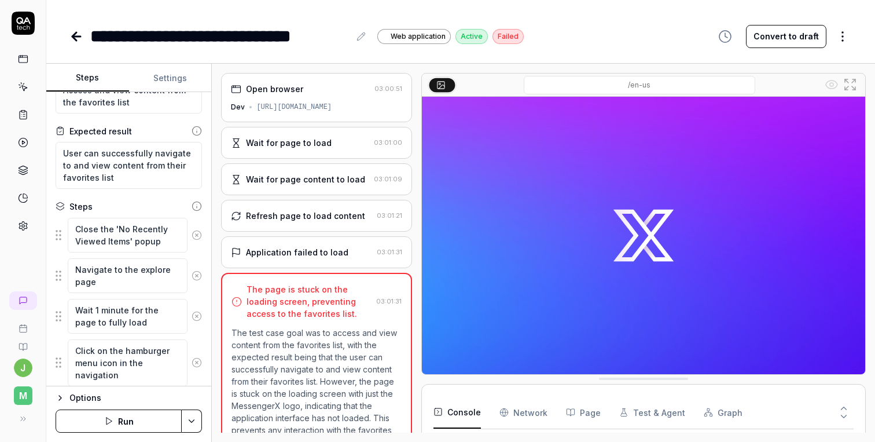
scroll to position [42, 0]
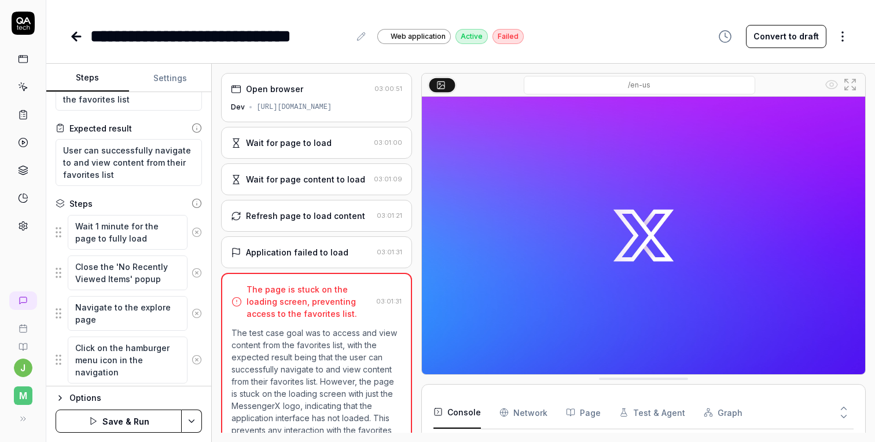
click at [111, 420] on button "Save & Run" at bounding box center [119, 420] width 126 height 23
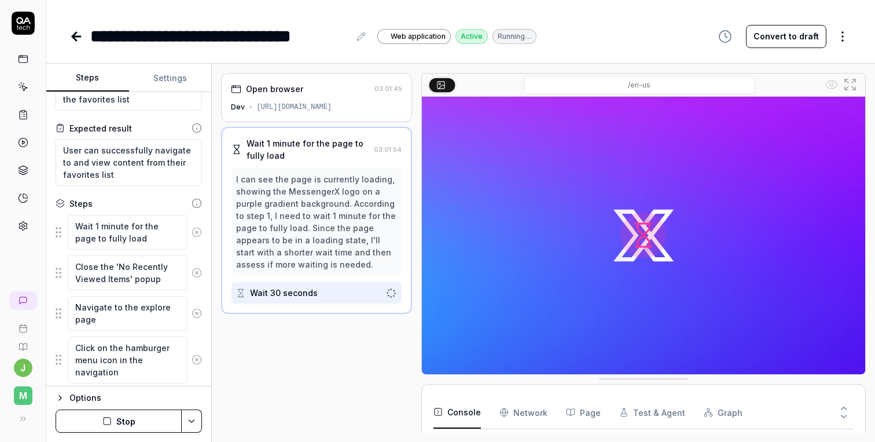
click at [608, 49] on div "**********" at bounding box center [460, 221] width 829 height 442
click at [509, 83] on button "After" at bounding box center [510, 85] width 27 height 13
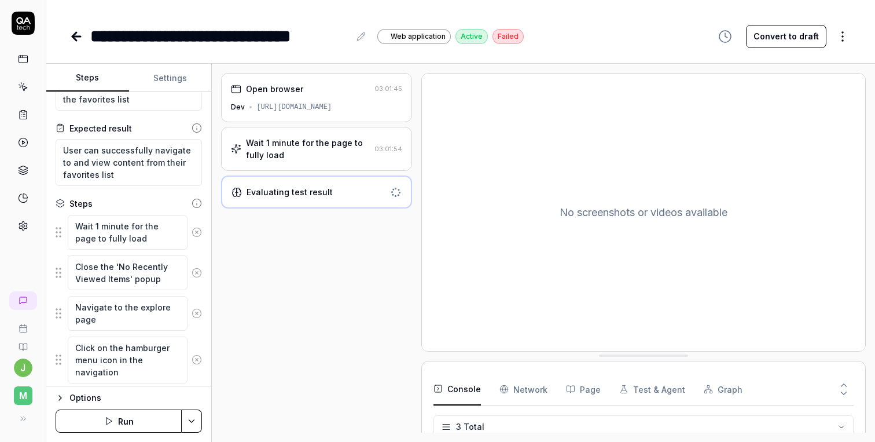
type textarea "*"
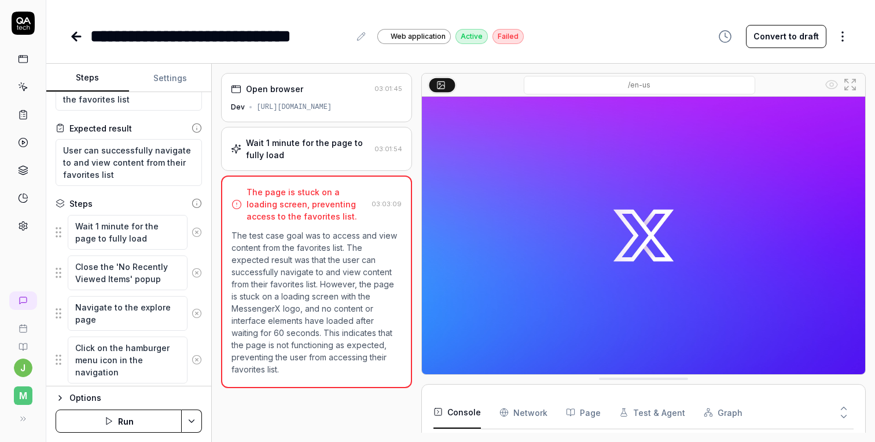
click at [75, 30] on icon at bounding box center [76, 37] width 14 height 14
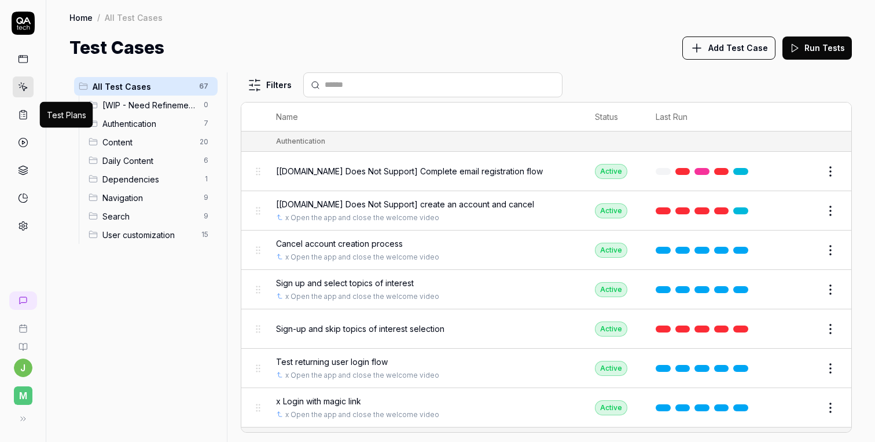
click at [26, 112] on icon at bounding box center [23, 115] width 7 height 8
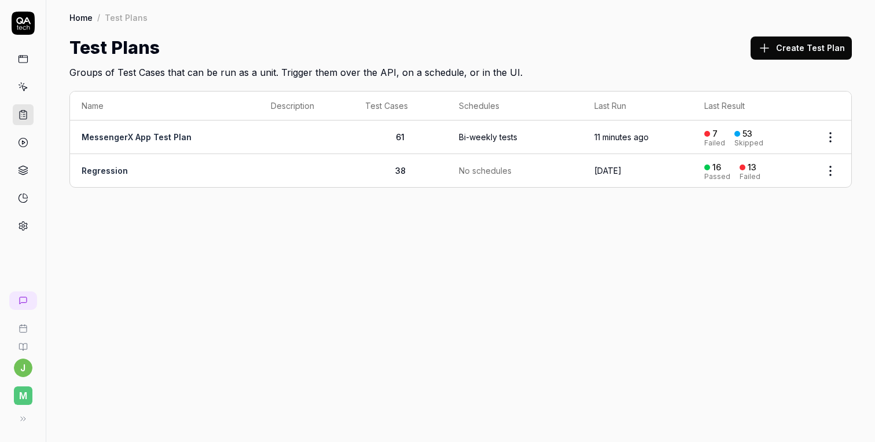
click at [310, 138] on td at bounding box center [306, 137] width 94 height 34
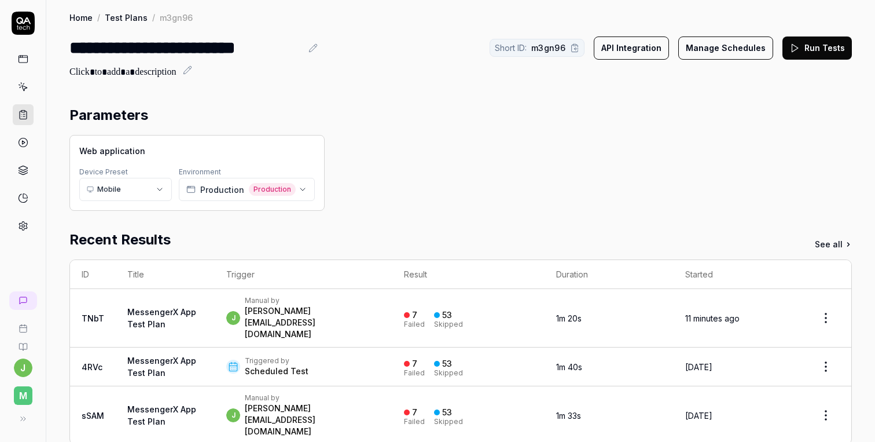
type input "******"
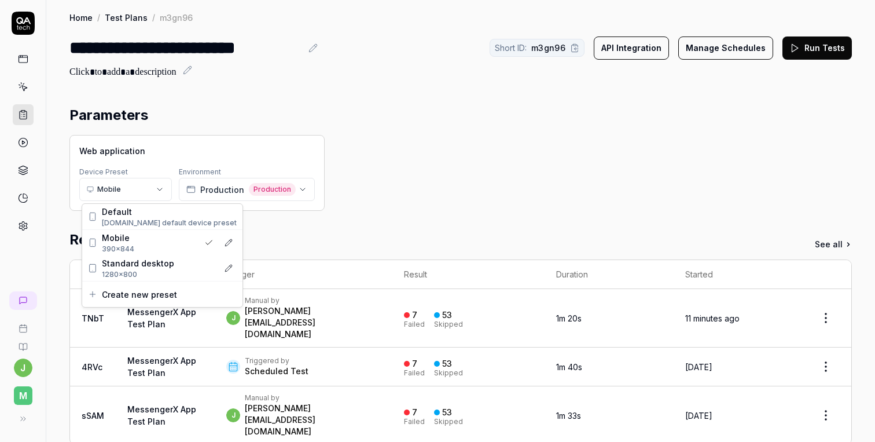
click at [132, 185] on html "**********" at bounding box center [437, 221] width 875 height 442
click at [137, 263] on span "Standard desktop" at bounding box center [138, 263] width 72 height 12
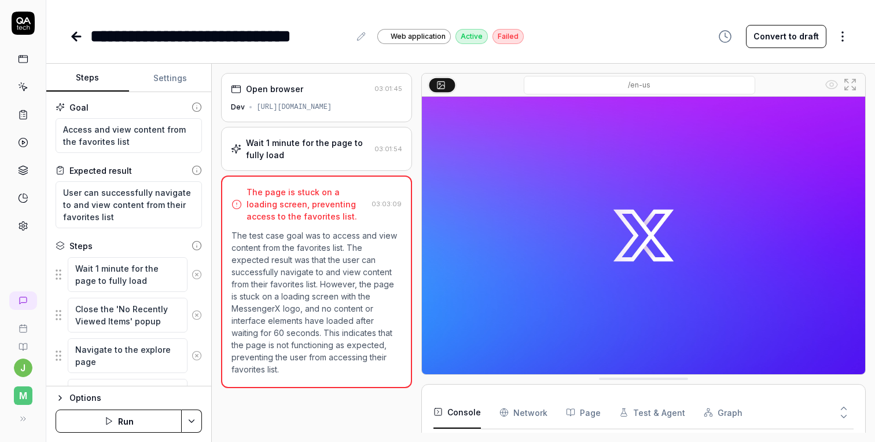
type textarea "*"
click at [332, 105] on div "[URL][DOMAIN_NAME]" at bounding box center [293, 107] width 75 height 10
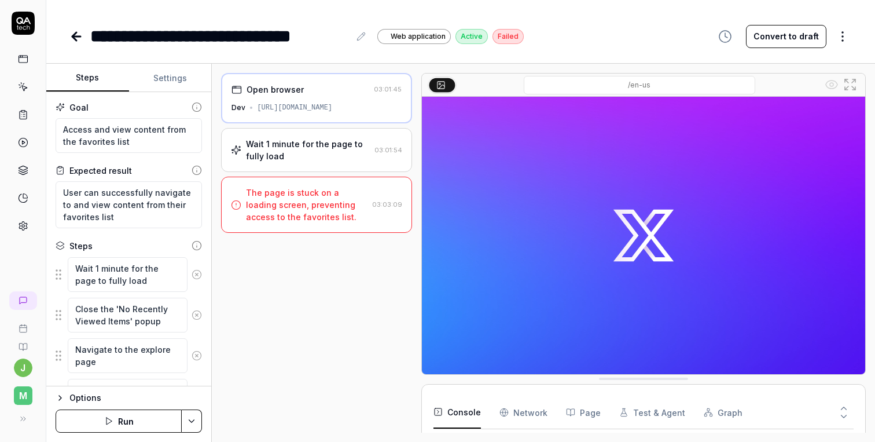
click at [184, 77] on button "Settings" at bounding box center [170, 78] width 83 height 28
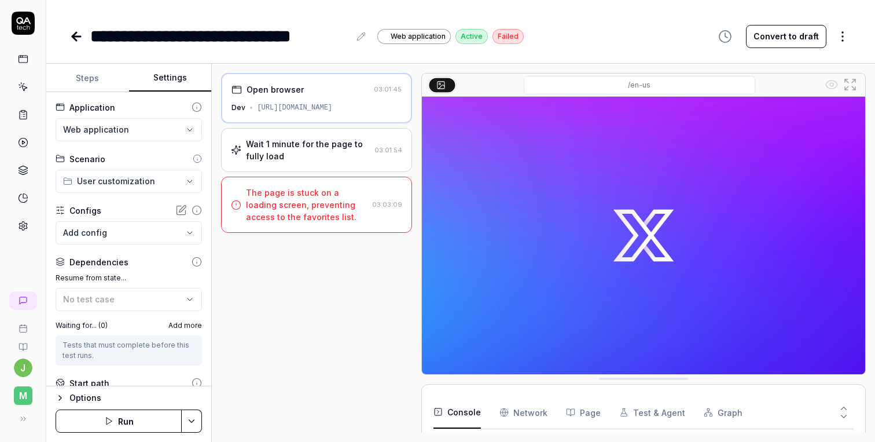
type textarea "*"
click at [102, 72] on button "Steps" at bounding box center [87, 78] width 83 height 28
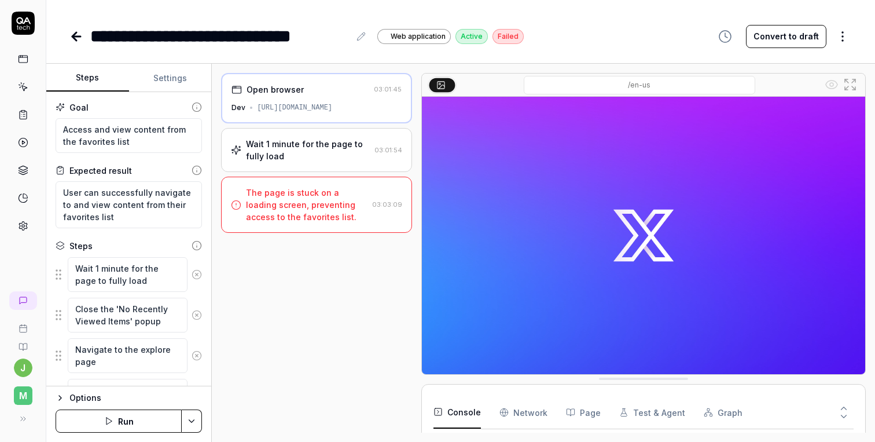
click at [79, 30] on icon at bounding box center [76, 37] width 14 height 14
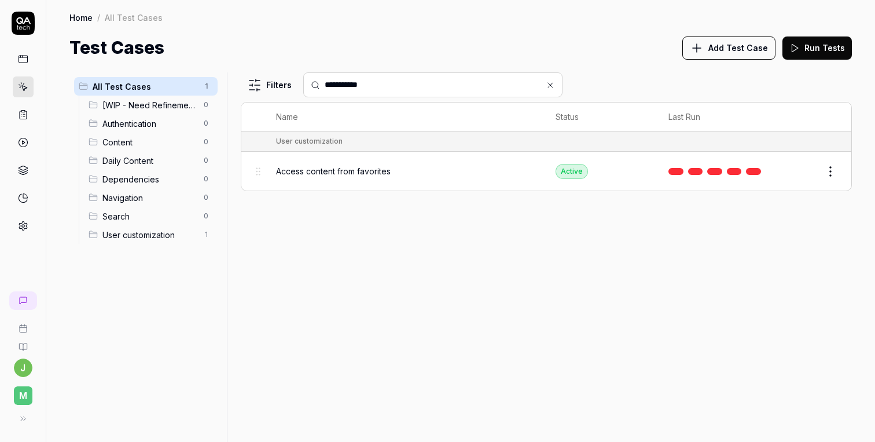
type input "**********"
click at [377, 166] on span "Access content from favorites" at bounding box center [333, 171] width 115 height 12
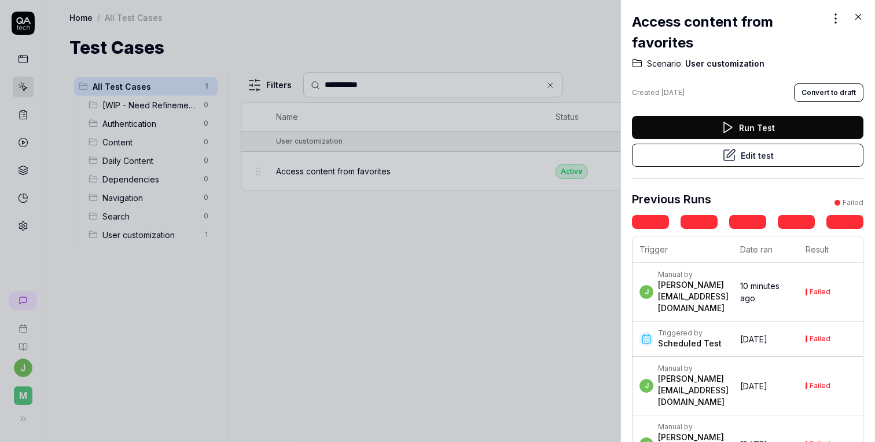
click at [780, 153] on button "Edit test" at bounding box center [748, 155] width 232 height 23
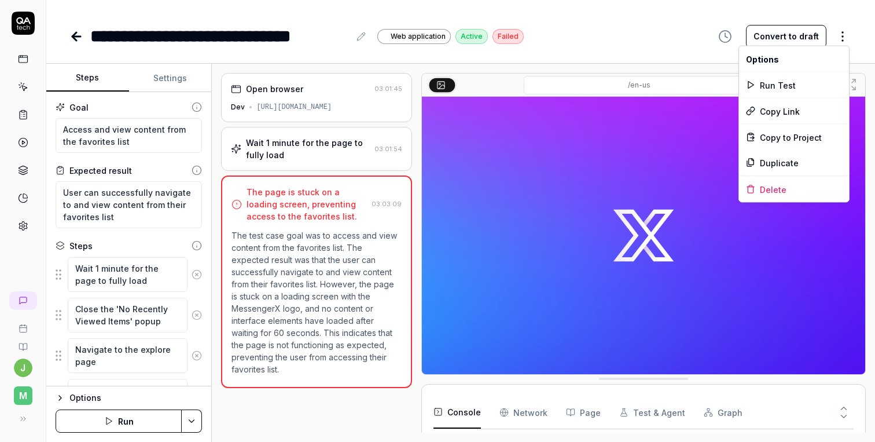
click at [842, 36] on html "**********" at bounding box center [437, 221] width 875 height 442
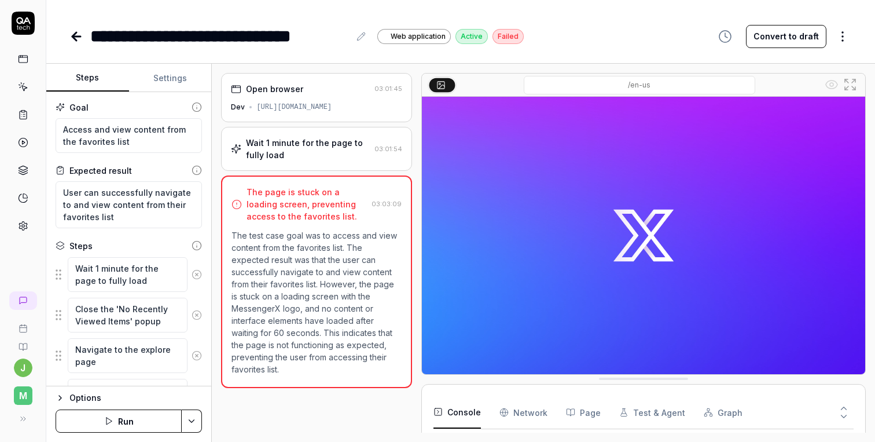
type textarea "*"
click at [166, 79] on button "Settings" at bounding box center [170, 78] width 83 height 28
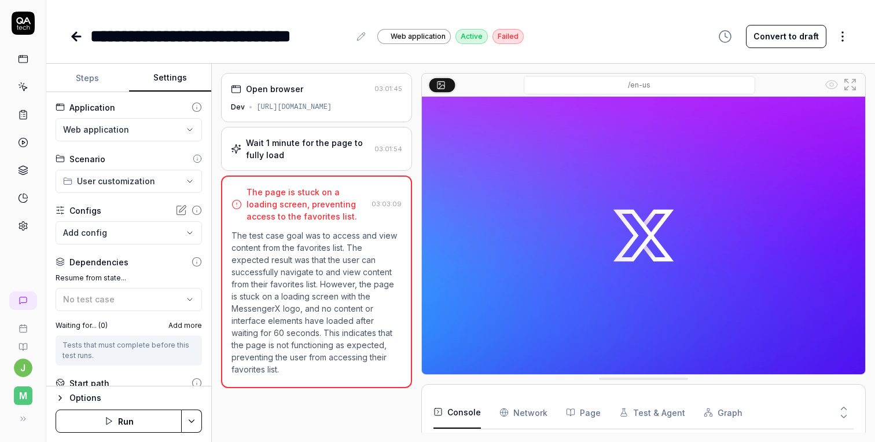
click at [180, 133] on html "**********" at bounding box center [437, 221] width 875 height 442
click at [159, 156] on div "Web application" at bounding box center [131, 151] width 135 height 12
click at [159, 127] on html "**********" at bounding box center [437, 221] width 875 height 442
click at [163, 163] on span "Web application for MessengerX - DEV" at bounding box center [131, 162] width 135 height 10
click at [156, 129] on html "**********" at bounding box center [437, 221] width 875 height 442
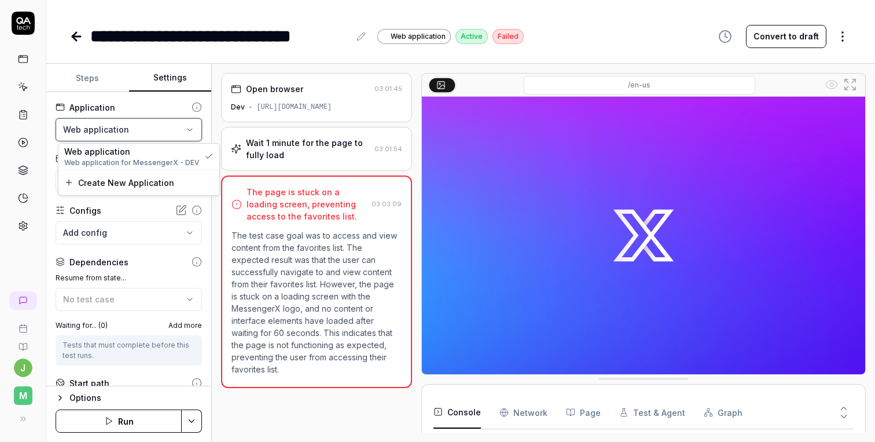
click at [156, 129] on html "**********" at bounding box center [437, 221] width 875 height 442
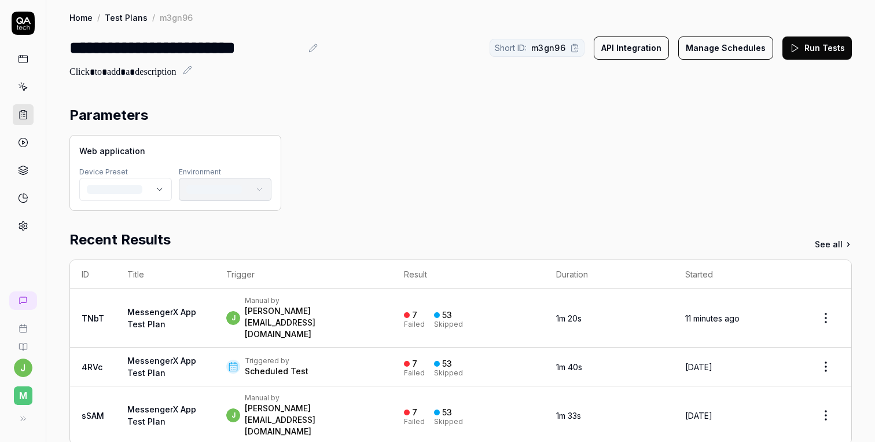
scroll to position [250, 0]
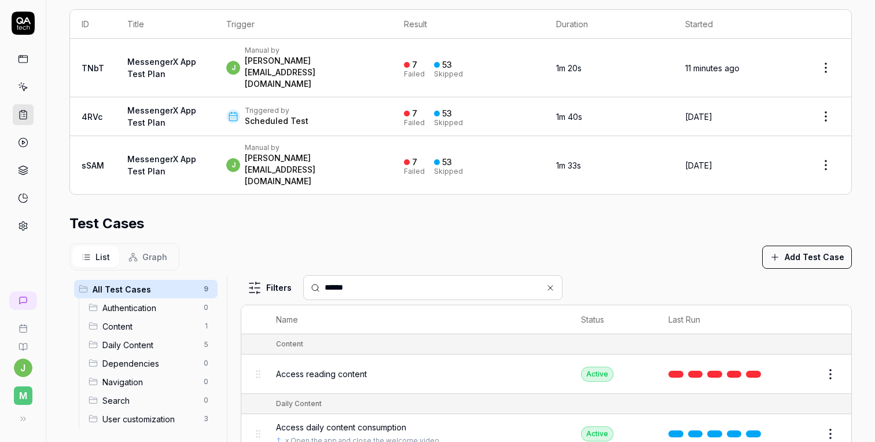
click at [390, 368] on div "Access reading content" at bounding box center [417, 374] width 282 height 12
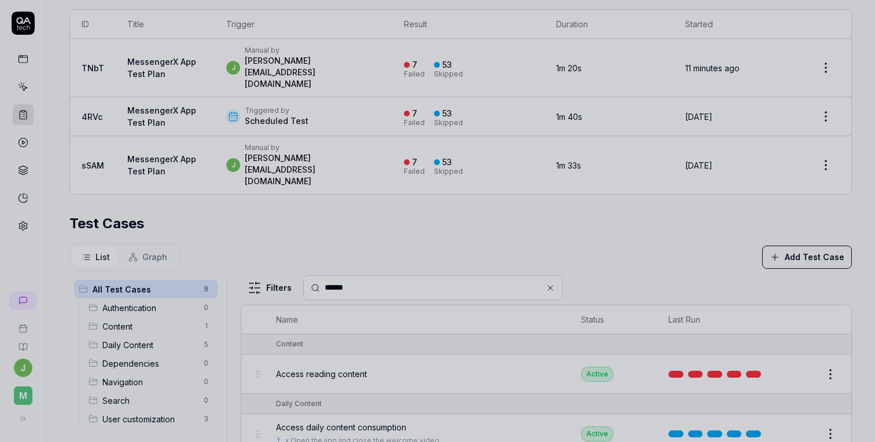
click at [469, 210] on div at bounding box center [437, 221] width 875 height 442
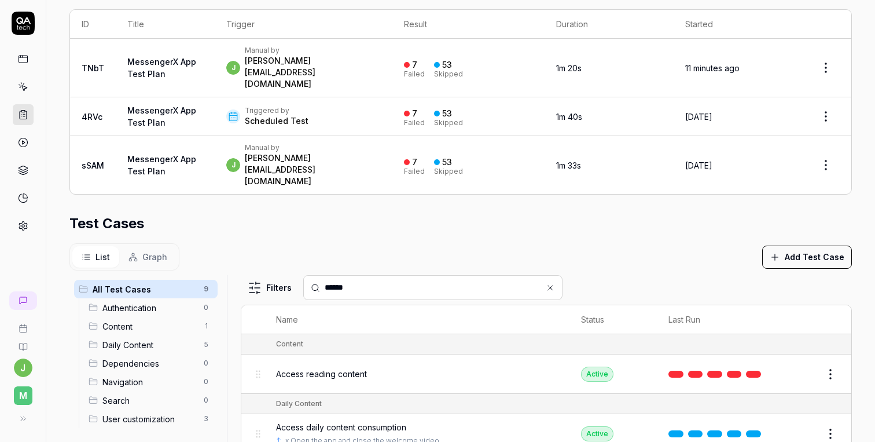
click at [413, 281] on input "******" at bounding box center [440, 287] width 230 height 12
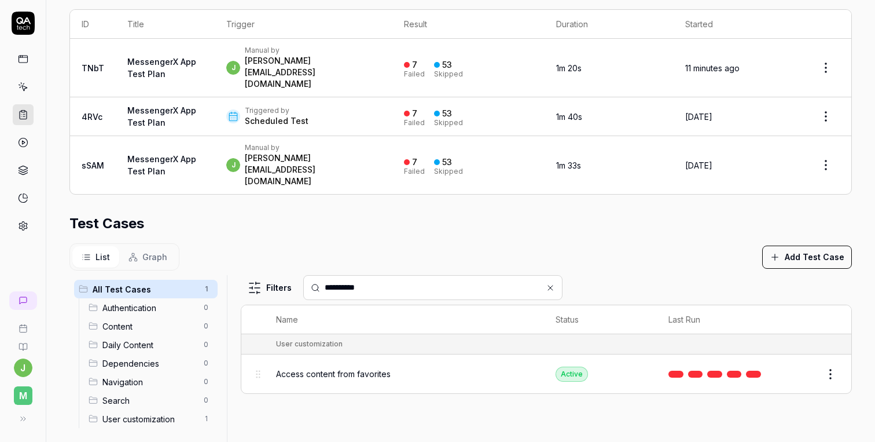
type input "**********"
click at [387, 368] on span "Access content from favorites" at bounding box center [333, 374] width 115 height 12
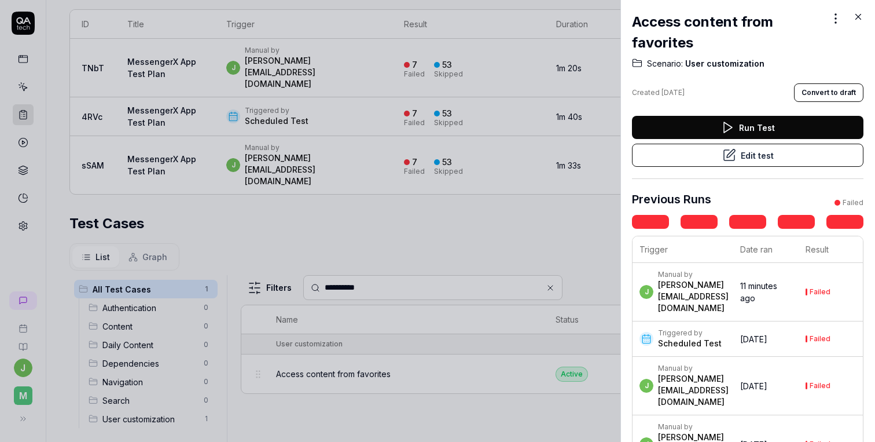
click at [716, 155] on button "Edit test" at bounding box center [748, 155] width 232 height 23
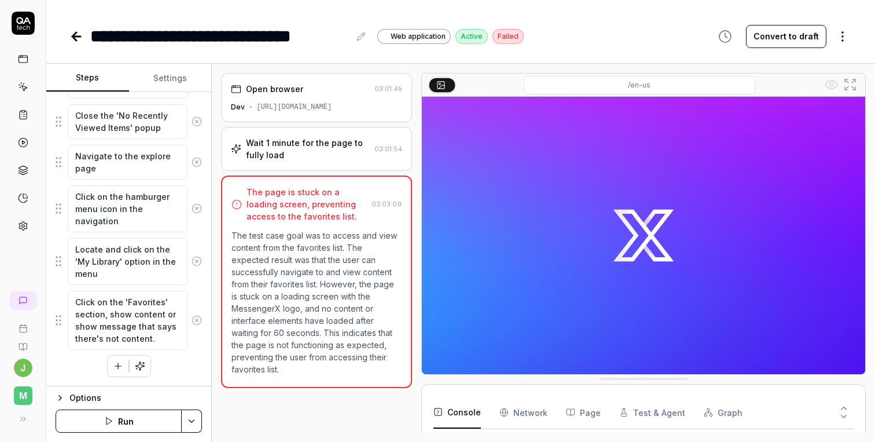
scroll to position [193, 0]
click at [87, 397] on div "Options" at bounding box center [135, 398] width 133 height 14
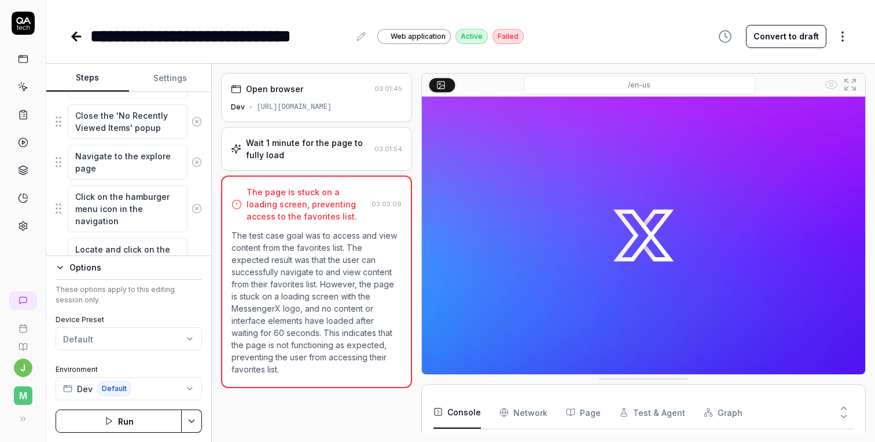
scroll to position [0, 0]
click at [159, 391] on button "Dev Default" at bounding box center [129, 388] width 146 height 23
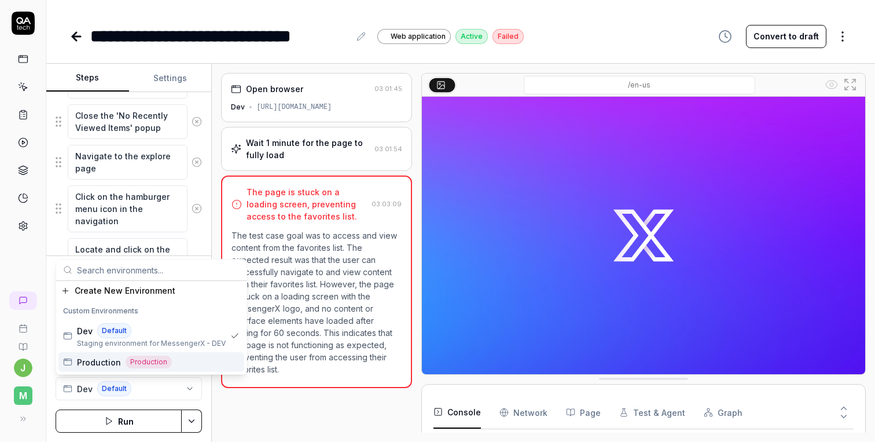
click at [112, 362] on span "Production" at bounding box center [99, 362] width 44 height 12
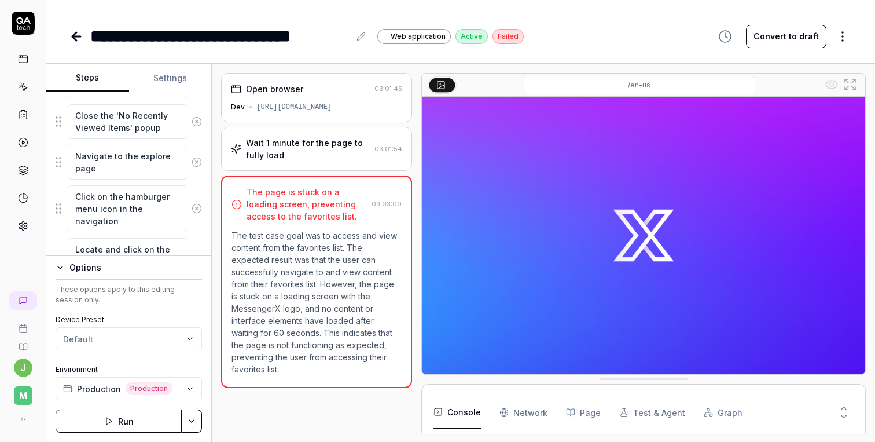
click at [128, 418] on button "Run" at bounding box center [119, 420] width 126 height 23
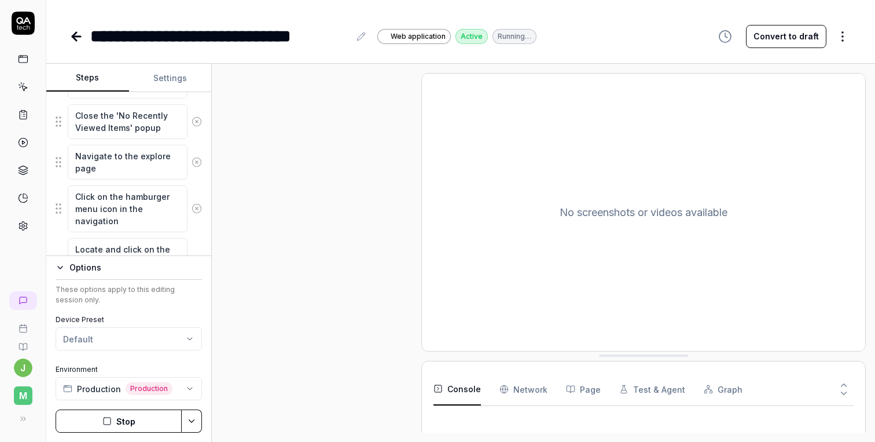
click at [128, 418] on button "Stop" at bounding box center [119, 420] width 126 height 23
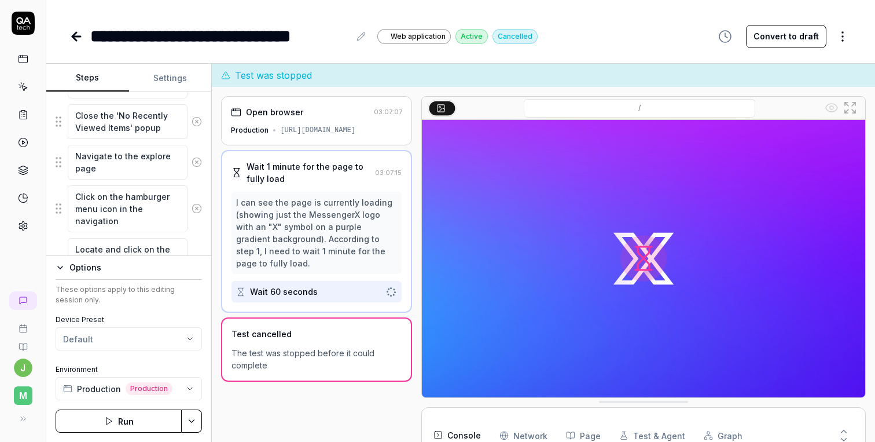
click at [371, 387] on div "Open browser 03:07:07 Production [URL][DOMAIN_NAME] Wait 1 minute for the page …" at bounding box center [316, 276] width 190 height 360
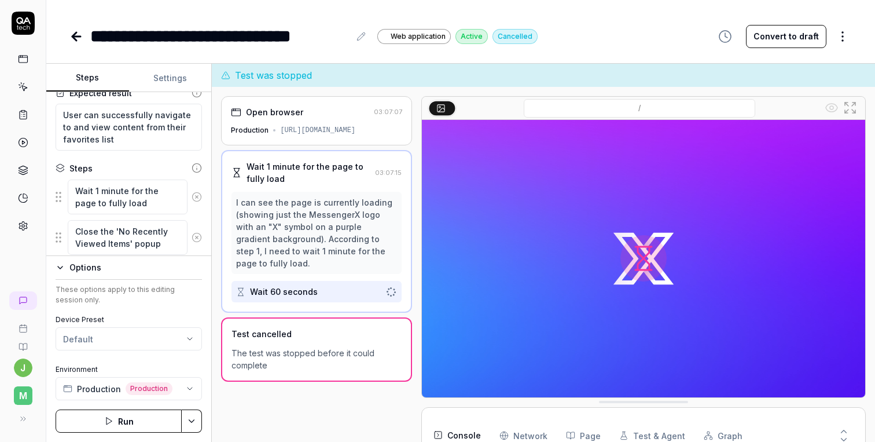
scroll to position [81, 0]
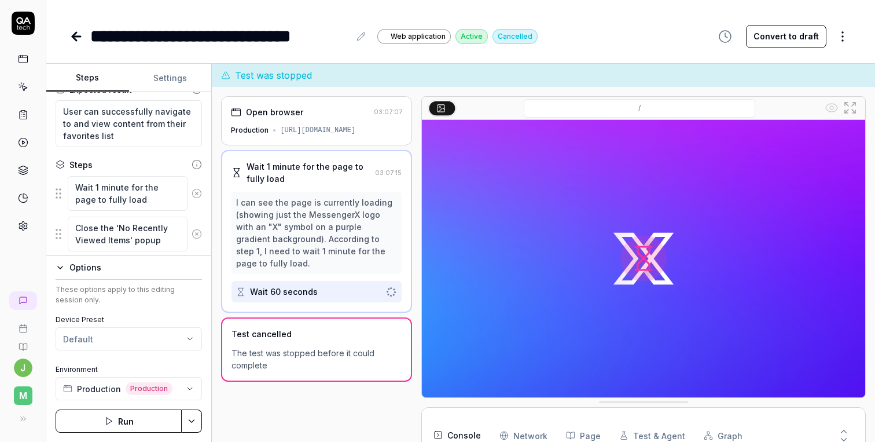
click at [61, 271] on icon "button" at bounding box center [60, 267] width 9 height 9
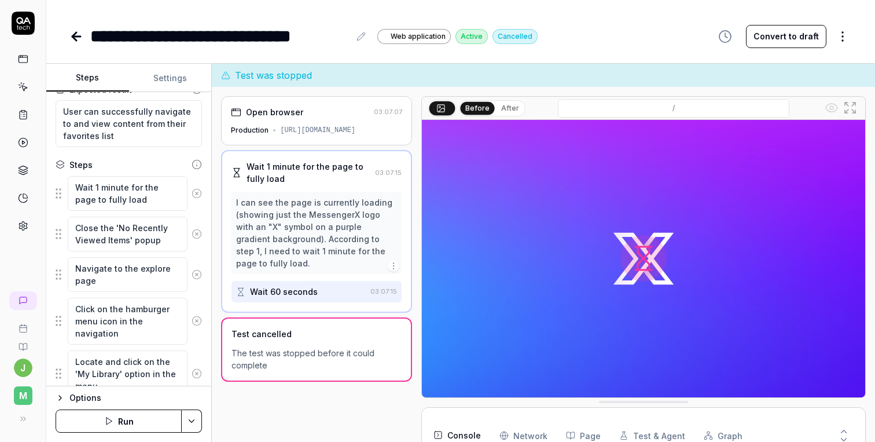
click at [130, 422] on button "Run" at bounding box center [119, 420] width 126 height 23
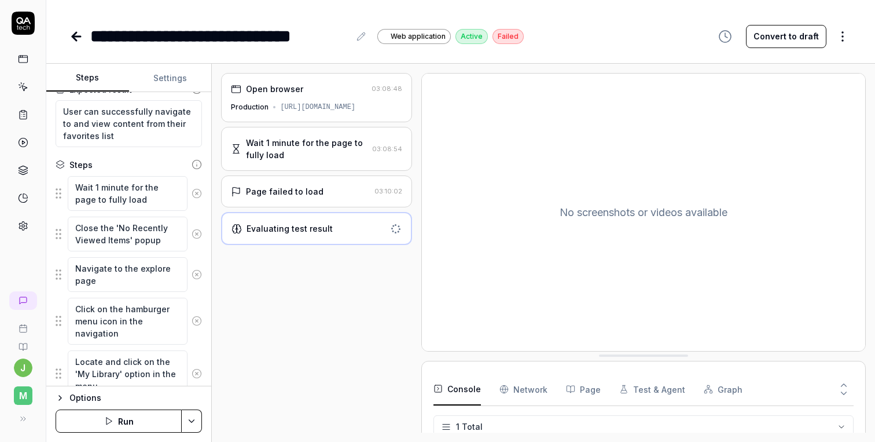
click at [320, 287] on div "Open browser 03:08:48 Production [URL][DOMAIN_NAME] Wait 1 minute for the page …" at bounding box center [316, 253] width 190 height 360
click at [325, 305] on div "Open browser 03:08:48 Production [URL][DOMAIN_NAME] Wait 1 minute for the page …" at bounding box center [316, 253] width 190 height 360
click at [317, 229] on div "Evaluating test result" at bounding box center [290, 228] width 86 height 12
click at [317, 322] on div "Open browser 03:08:48 Production [URL][DOMAIN_NAME] Wait 1 minute for the page …" at bounding box center [316, 253] width 190 height 360
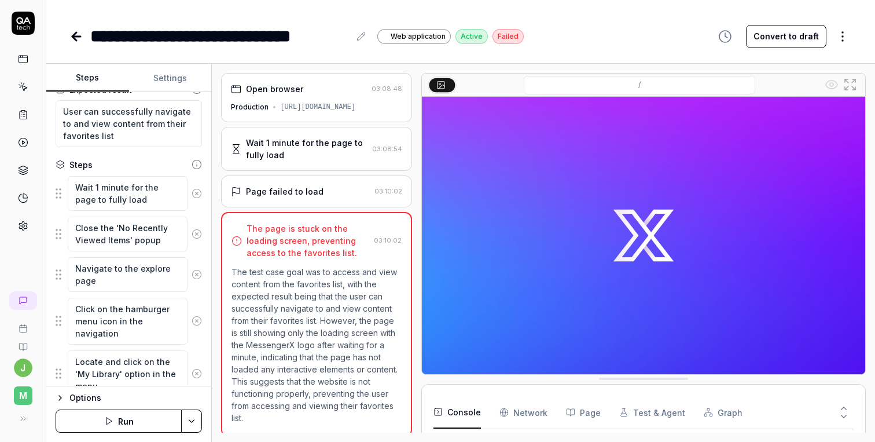
click at [373, 300] on p "The test case goal was to access and view content from the favorites list, with…" at bounding box center [317, 345] width 170 height 158
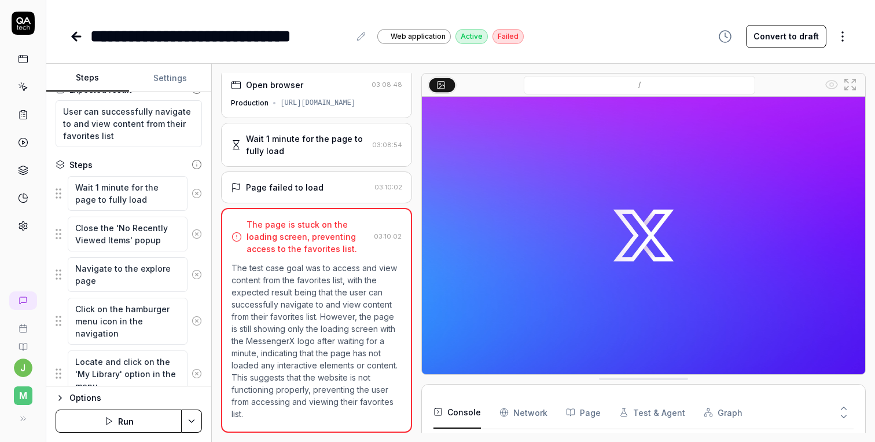
scroll to position [4, 0]
type textarea "*"
